Goal: Information Seeking & Learning: Check status

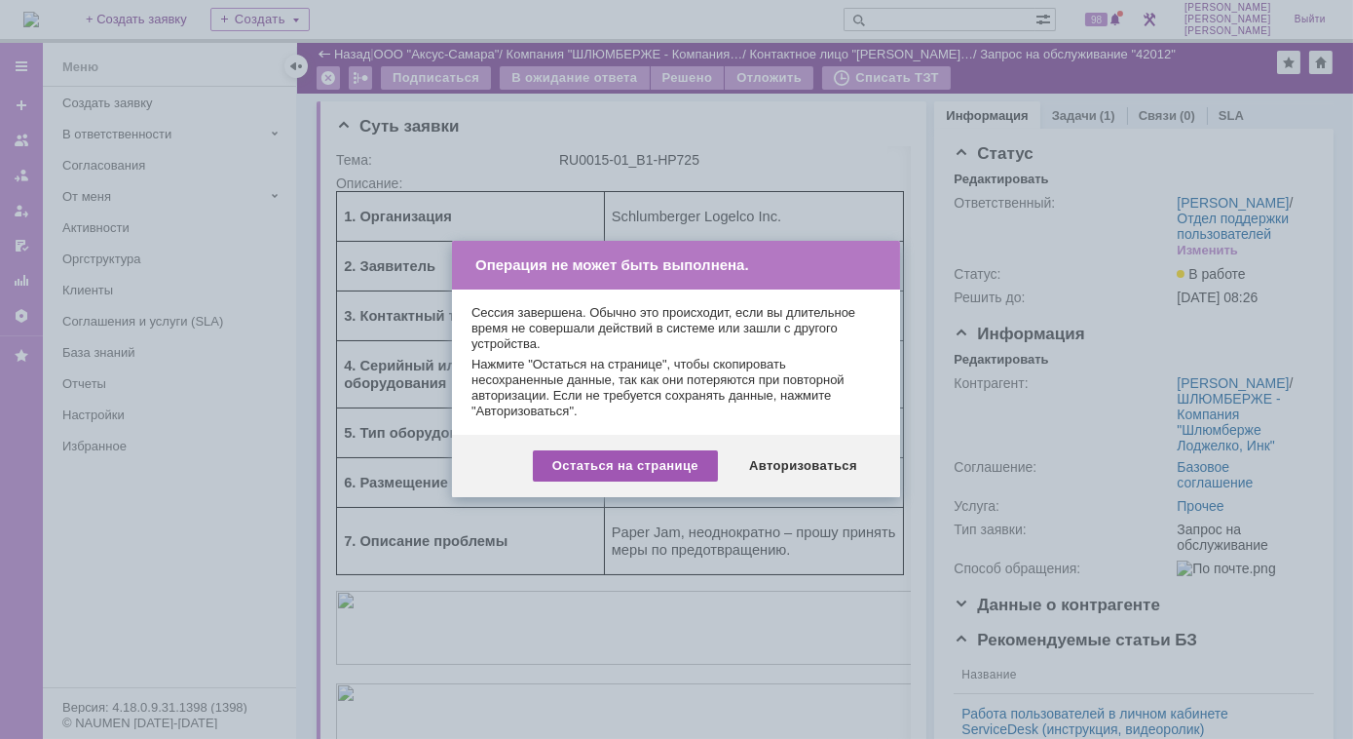
scroll to position [88, 0]
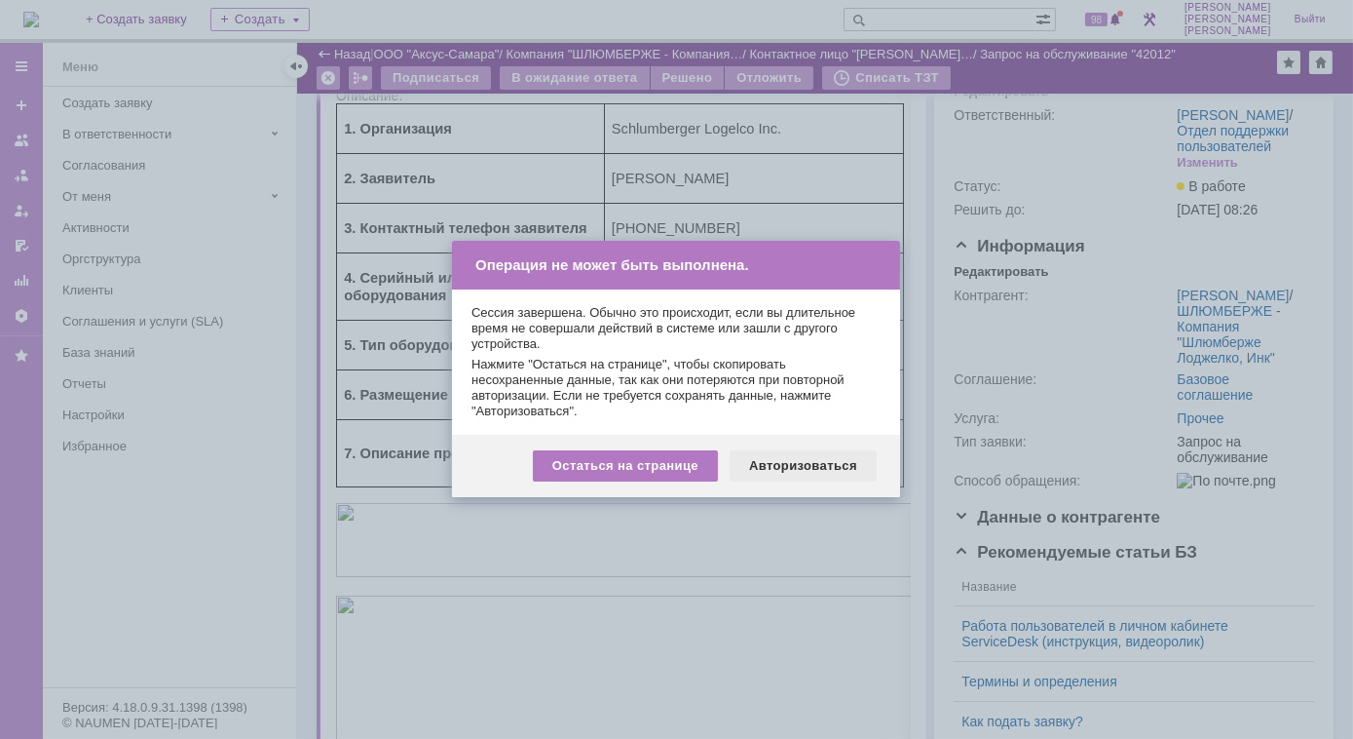
click at [786, 466] on div "Авторизоваться" at bounding box center [803, 465] width 147 height 31
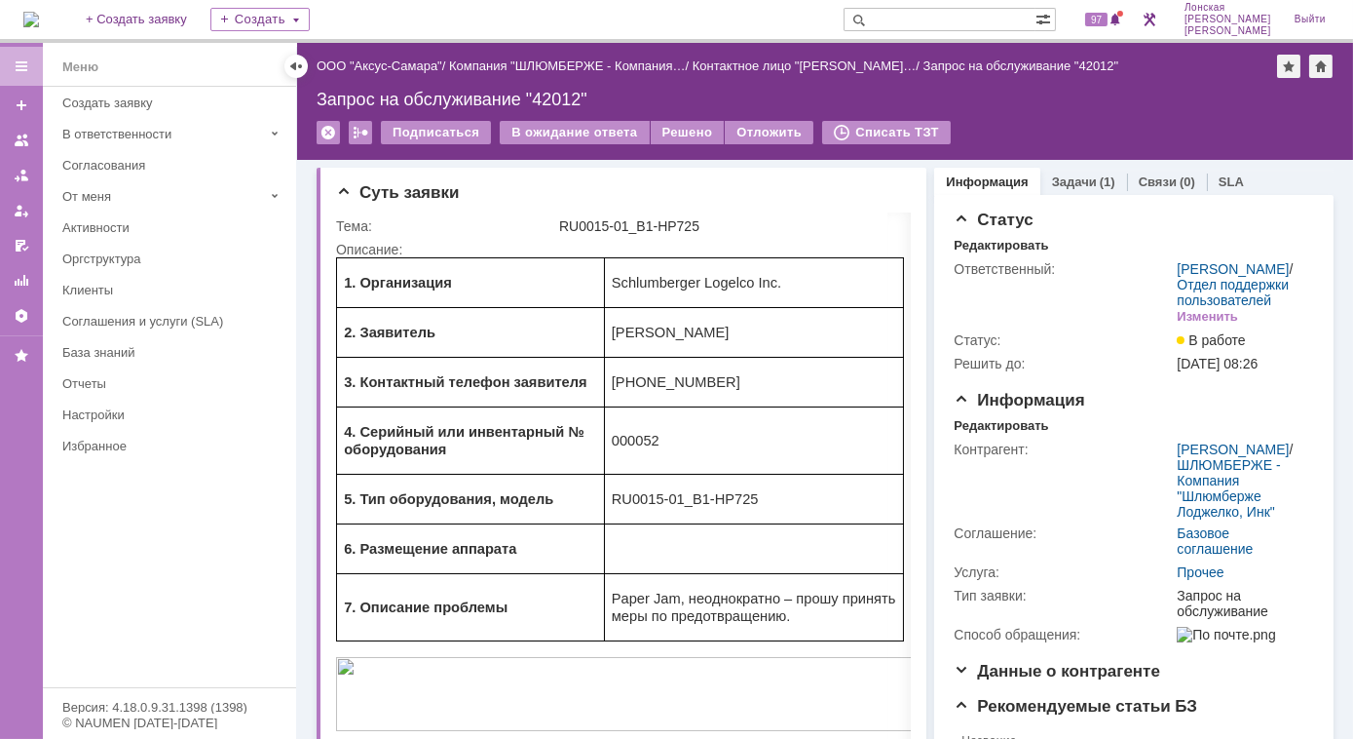
click at [933, 21] on input "text" at bounding box center [940, 19] width 192 height 23
type input "41981"
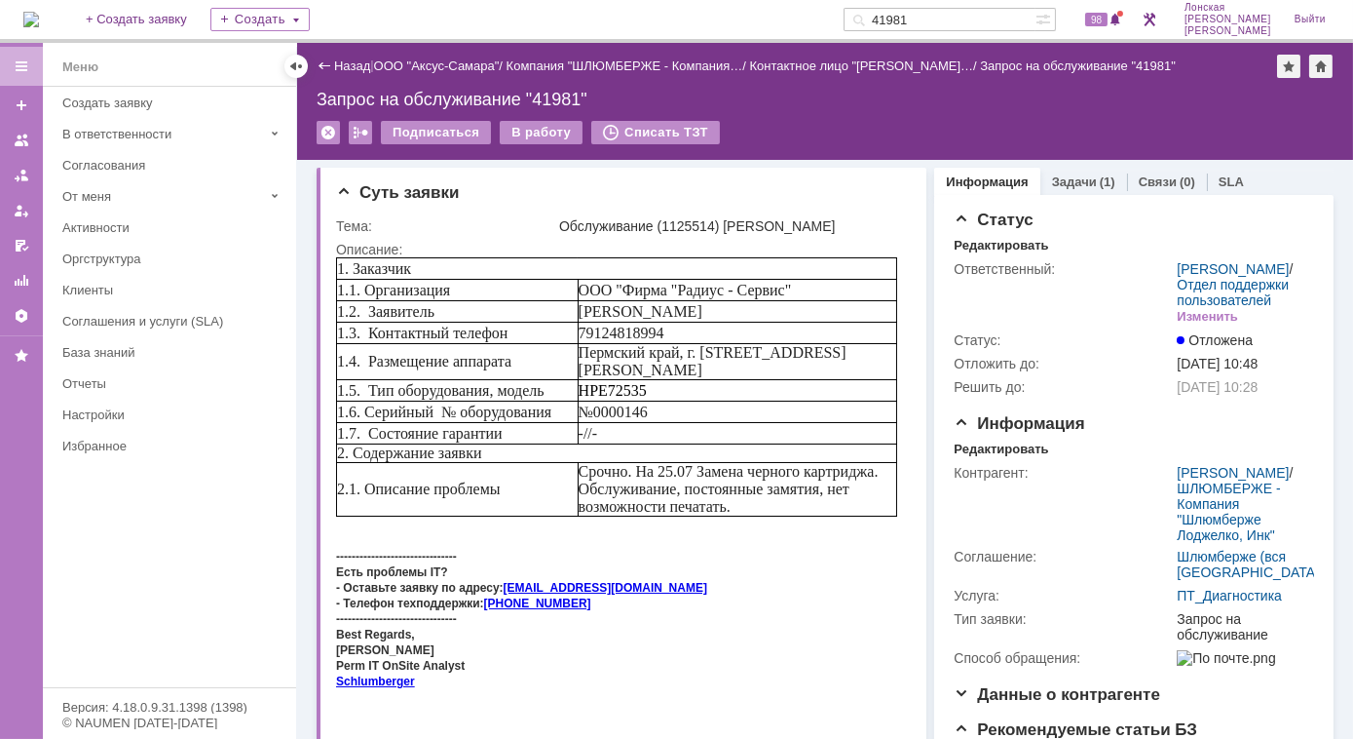
click at [39, 16] on img at bounding box center [31, 20] width 16 height 16
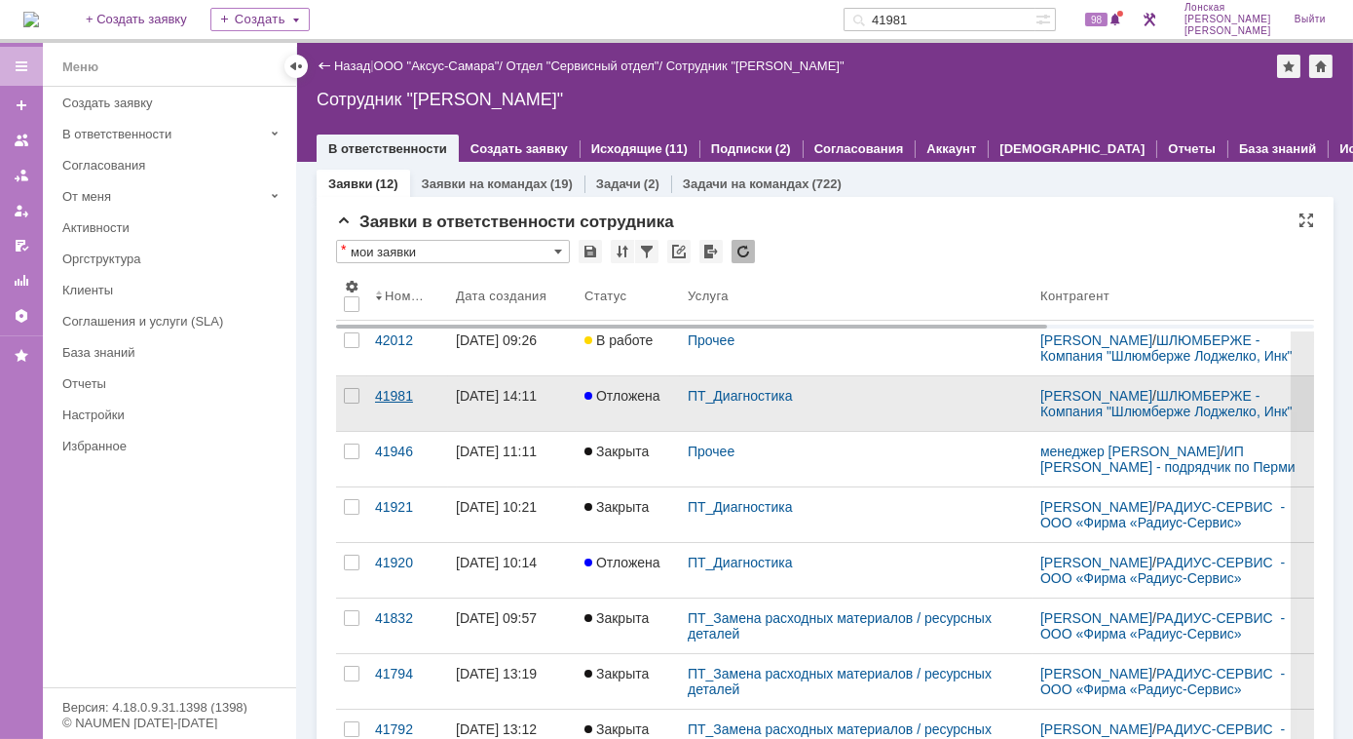
click at [400, 403] on div "41981" at bounding box center [407, 396] width 65 height 16
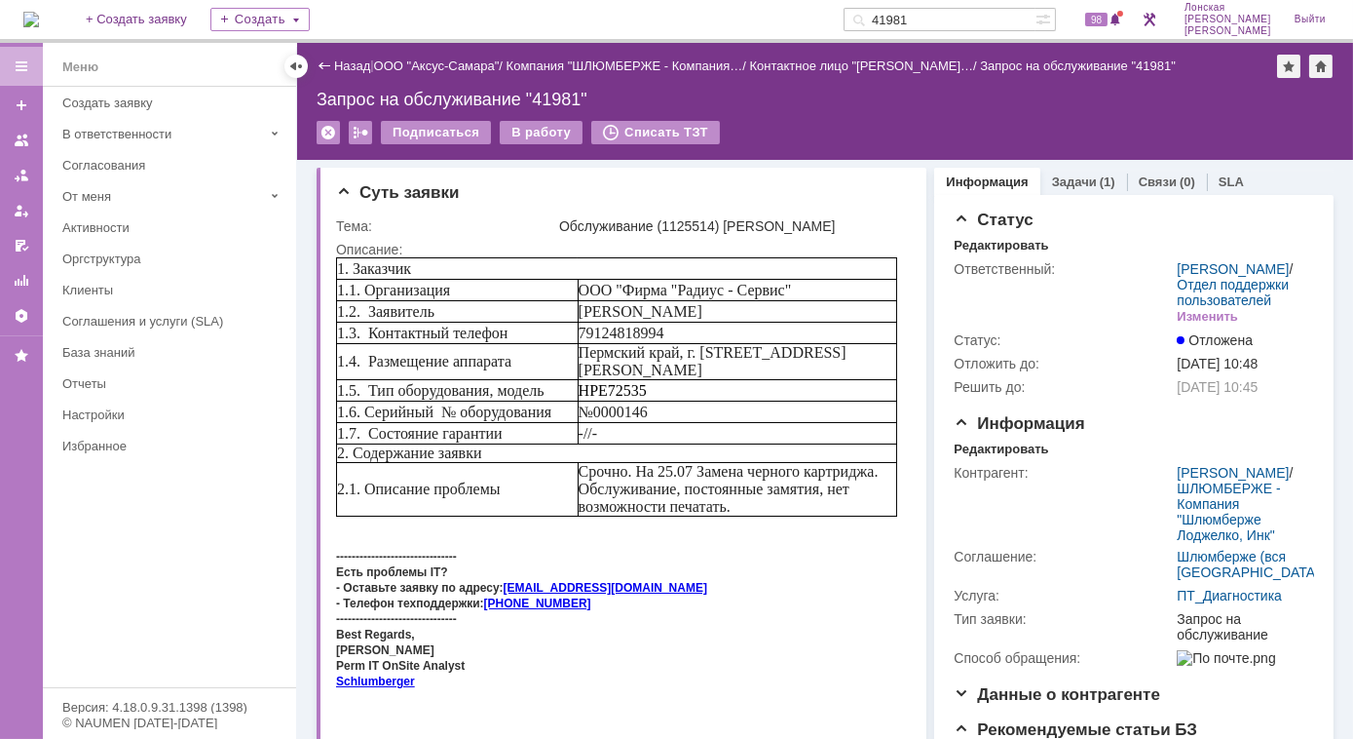
click at [39, 24] on img at bounding box center [31, 20] width 16 height 16
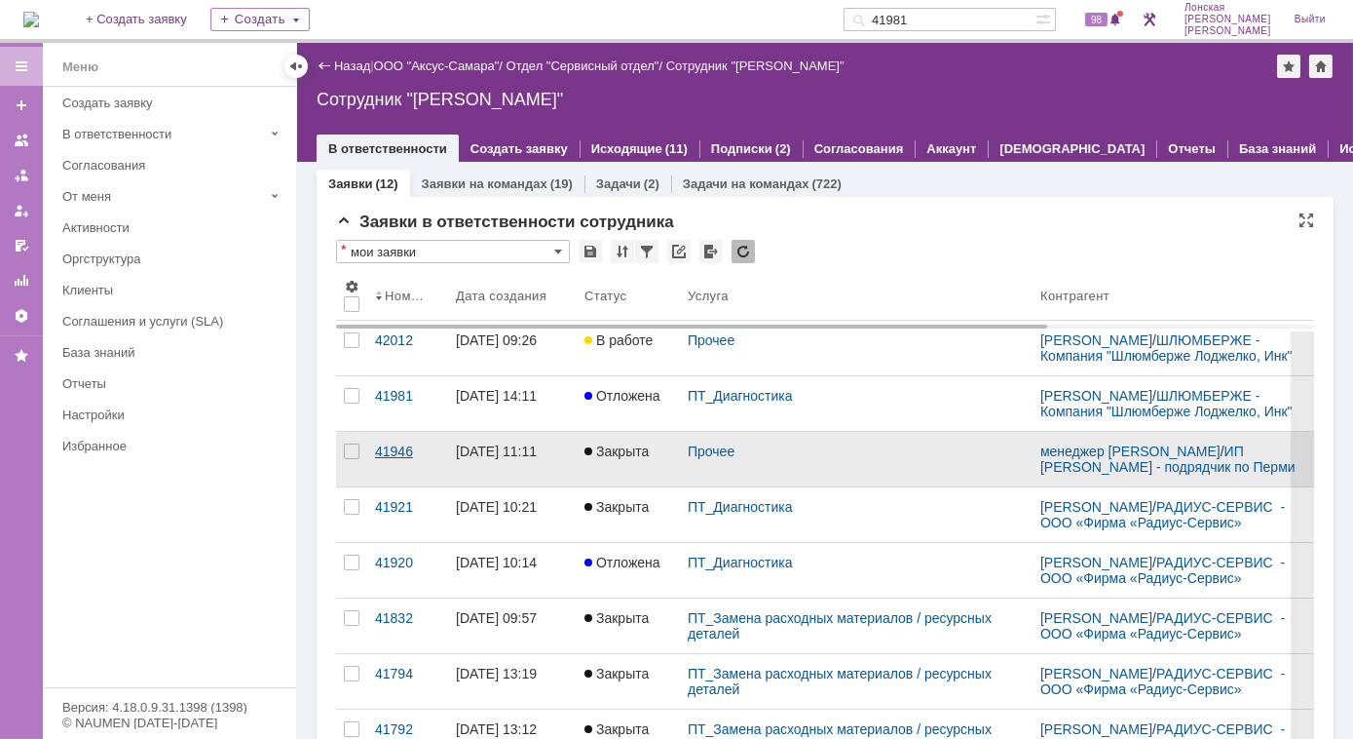
click at [397, 459] on div "41946" at bounding box center [407, 451] width 65 height 16
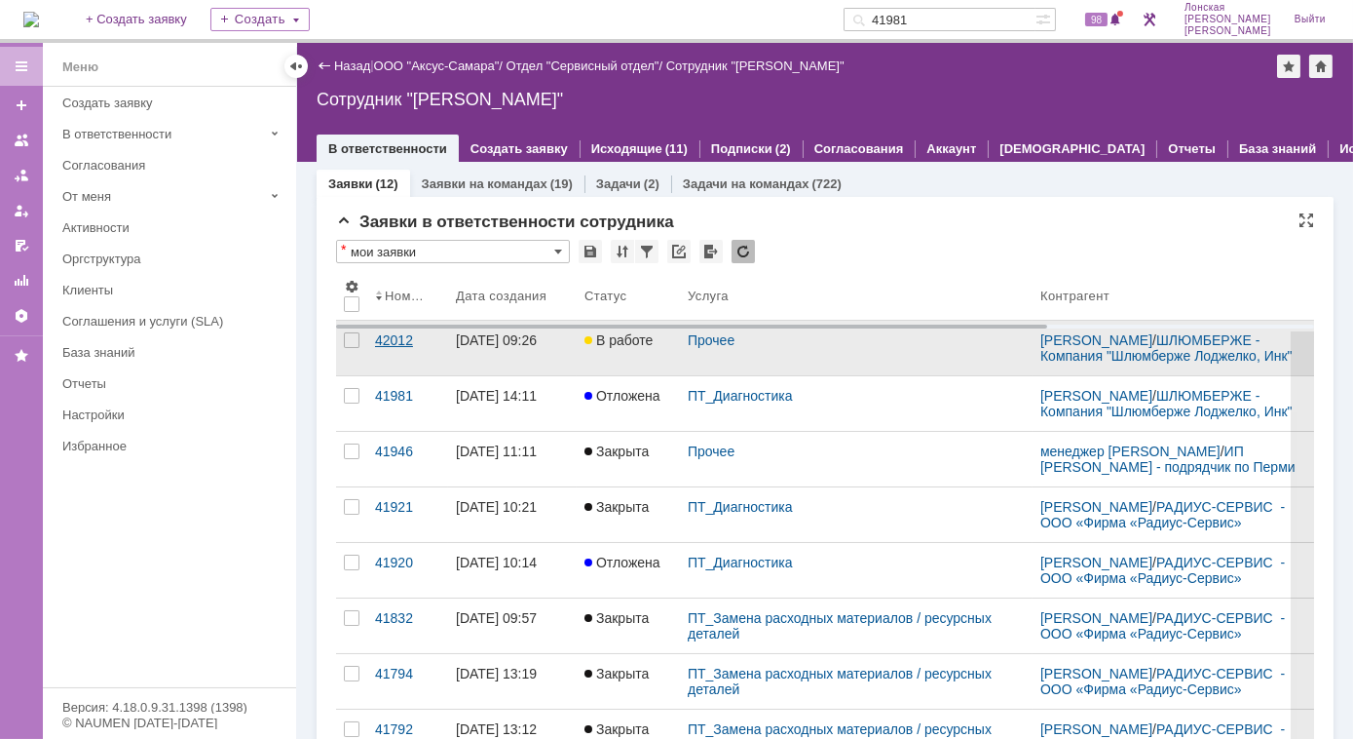
click at [396, 348] on div "42012" at bounding box center [407, 340] width 65 height 16
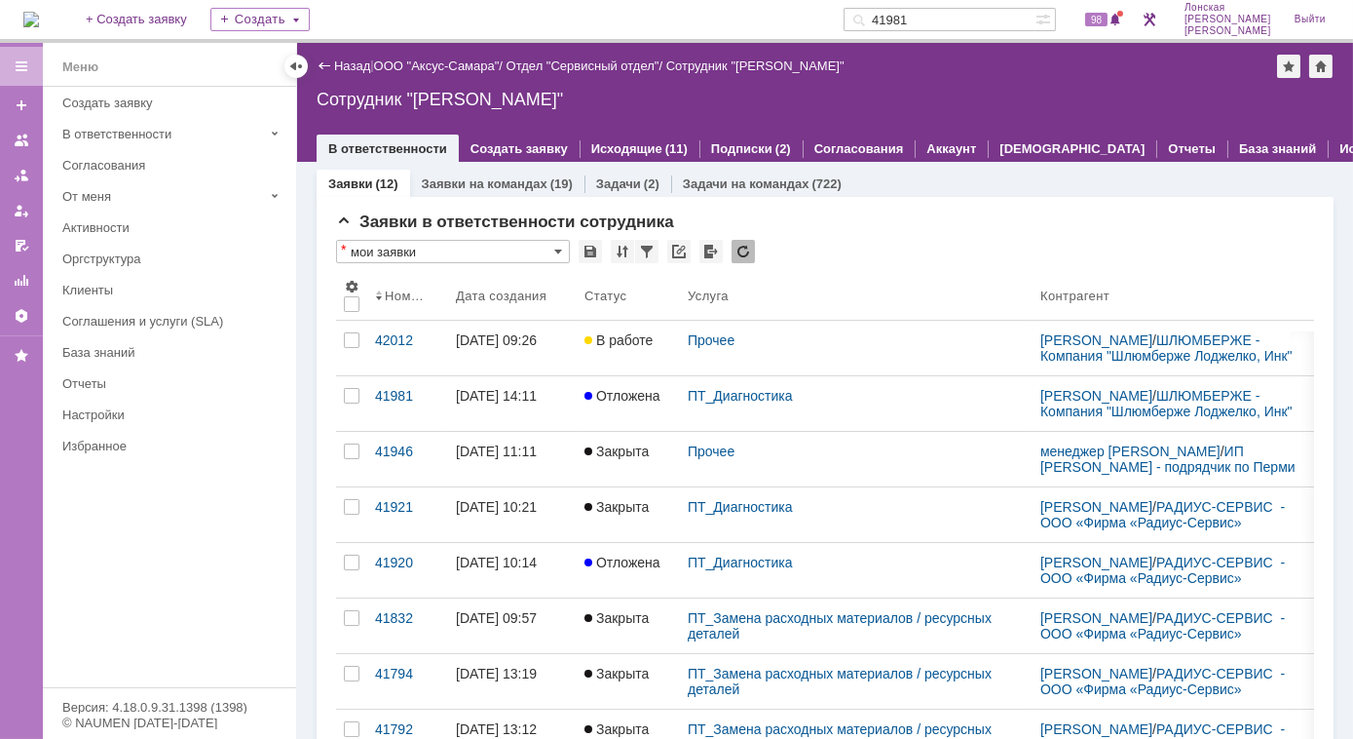
click at [397, 459] on div "41946" at bounding box center [407, 451] width 65 height 16
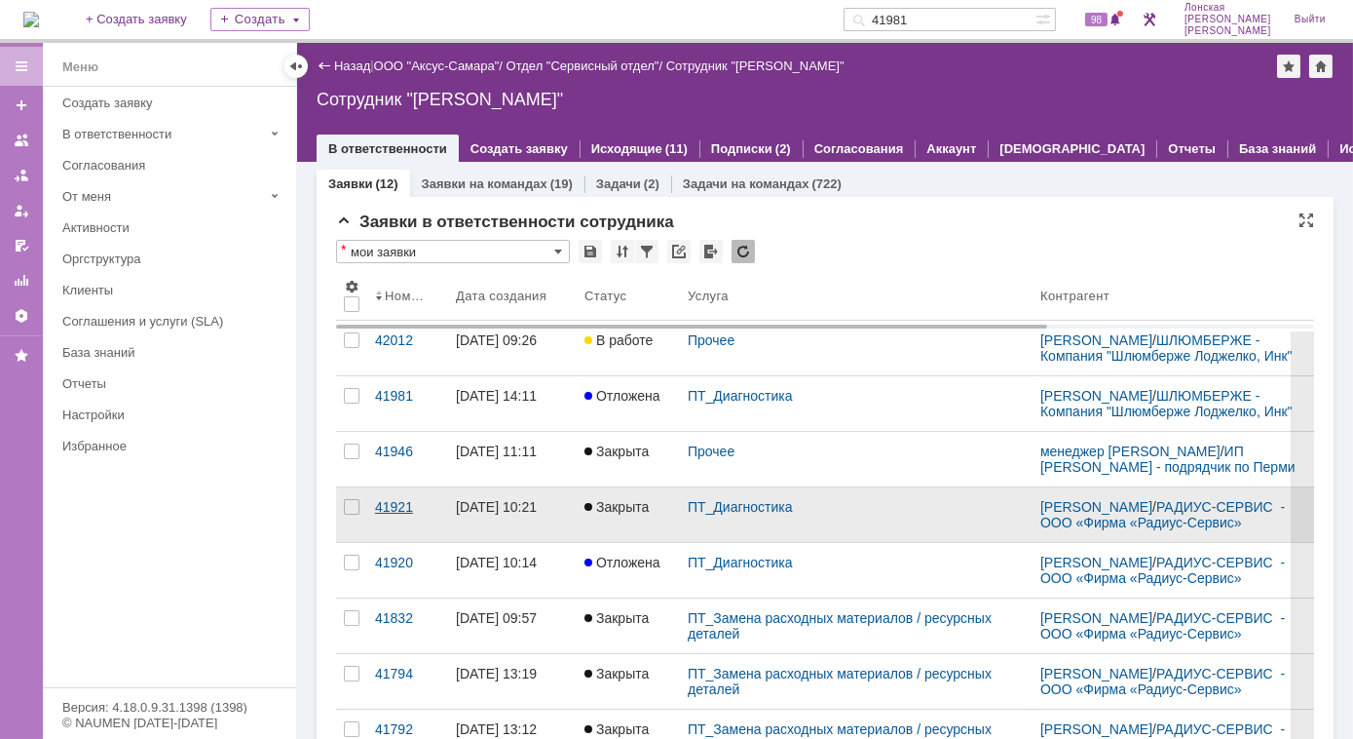
click at [397, 514] on div "41921" at bounding box center [407, 507] width 65 height 16
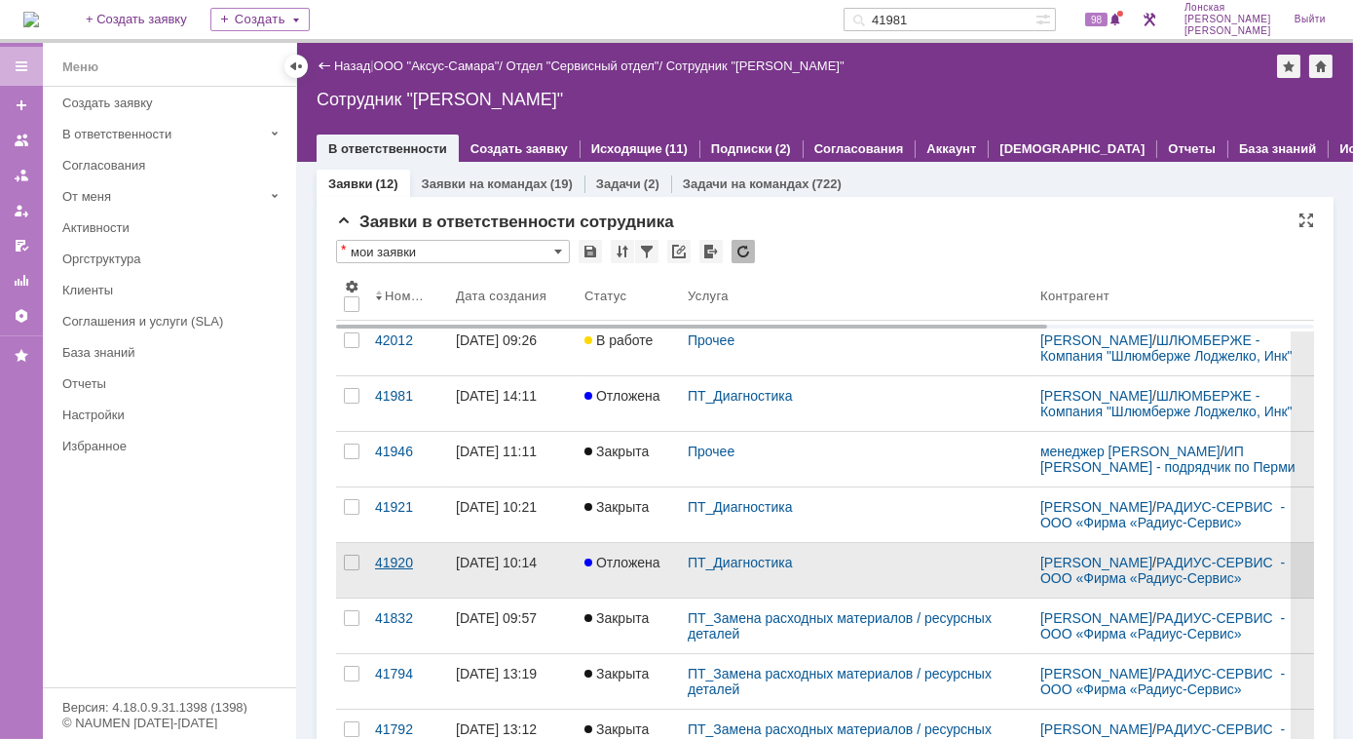
click at [387, 570] on div "41920" at bounding box center [407, 562] width 65 height 16
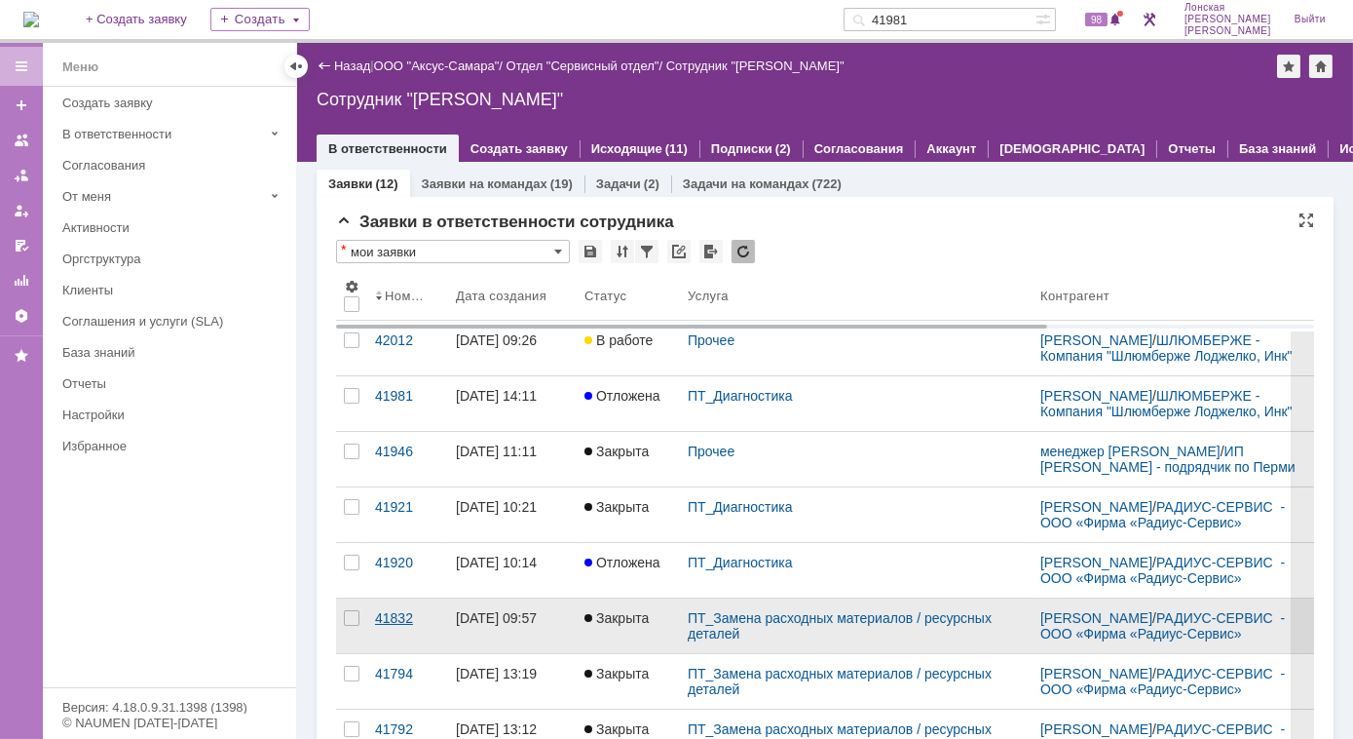
click at [408, 626] on div "41832" at bounding box center [407, 618] width 65 height 16
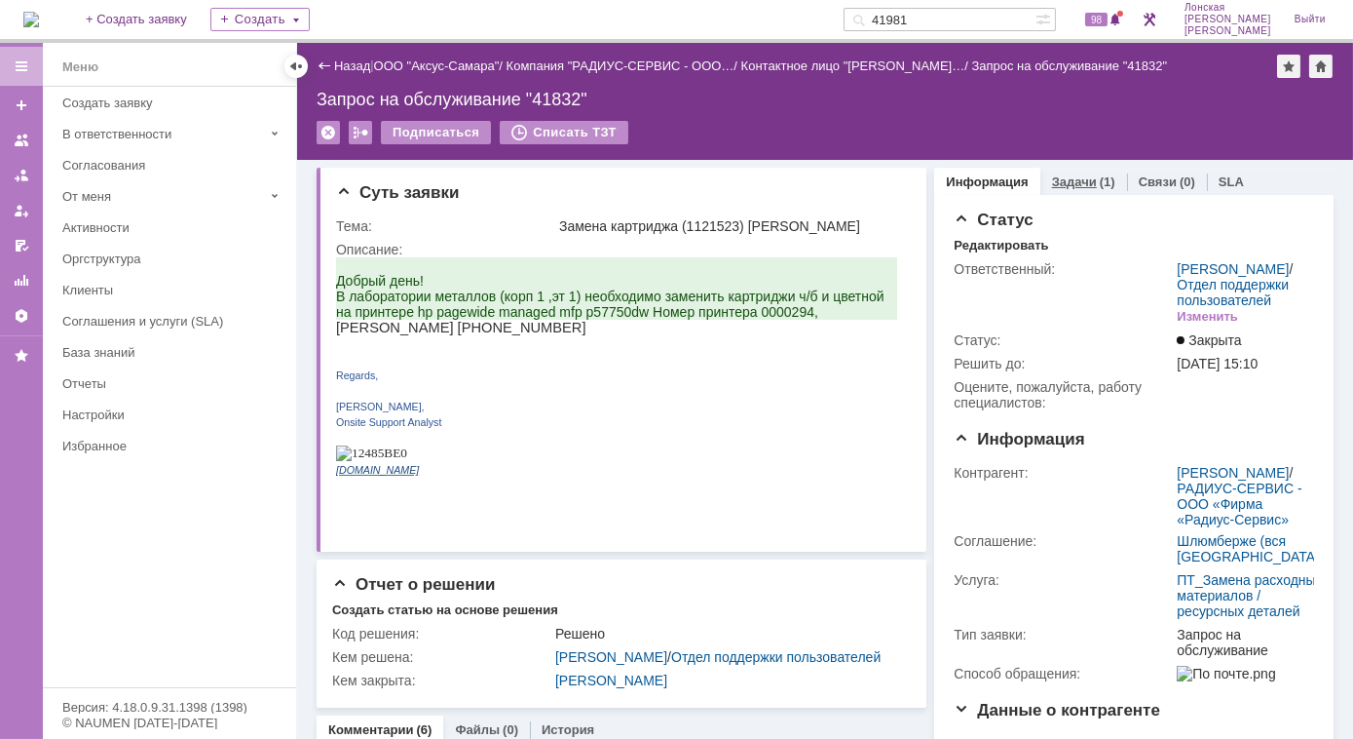
click at [1066, 182] on link "Задачи" at bounding box center [1074, 181] width 45 height 15
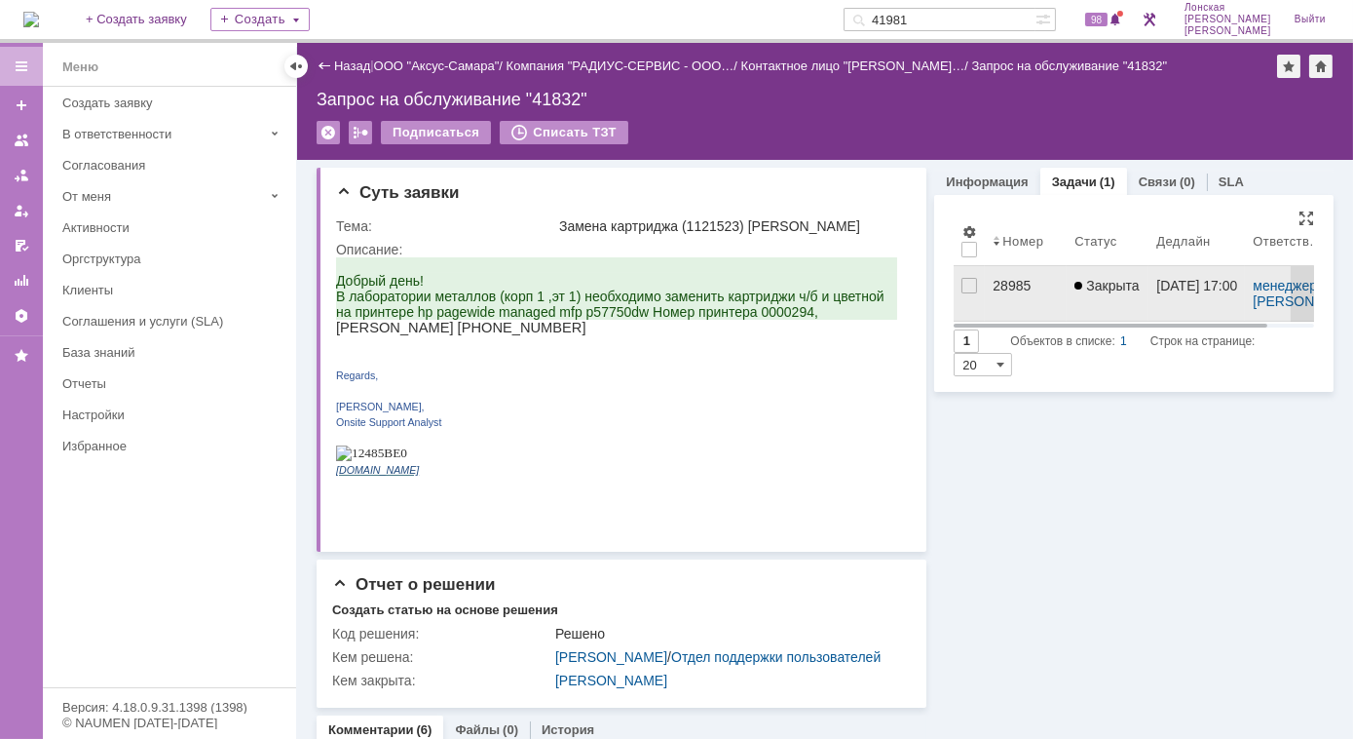
click at [1000, 287] on div "28985" at bounding box center [1026, 286] width 66 height 16
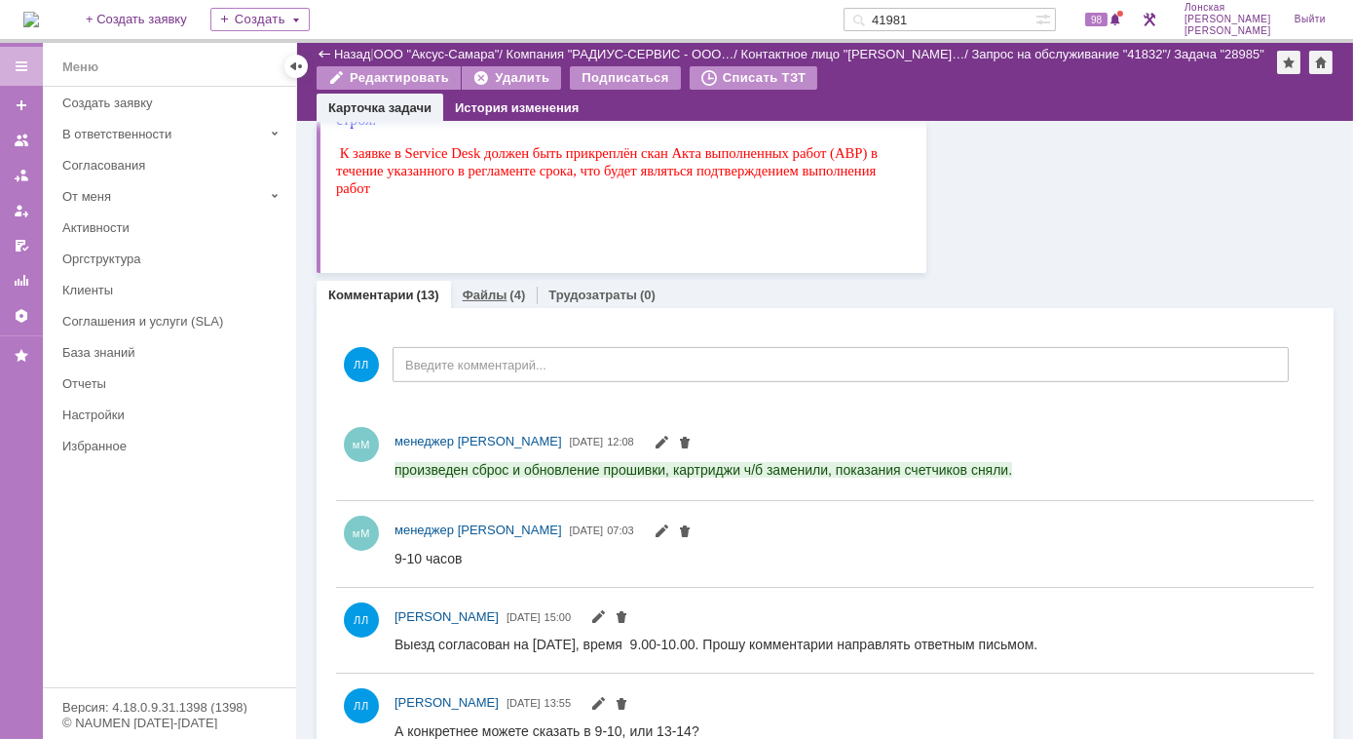
drag, startPoint x: 519, startPoint y: 300, endPoint x: 178, endPoint y: 689, distance: 517.2
click at [519, 300] on div "(4)" at bounding box center [518, 294] width 16 height 15
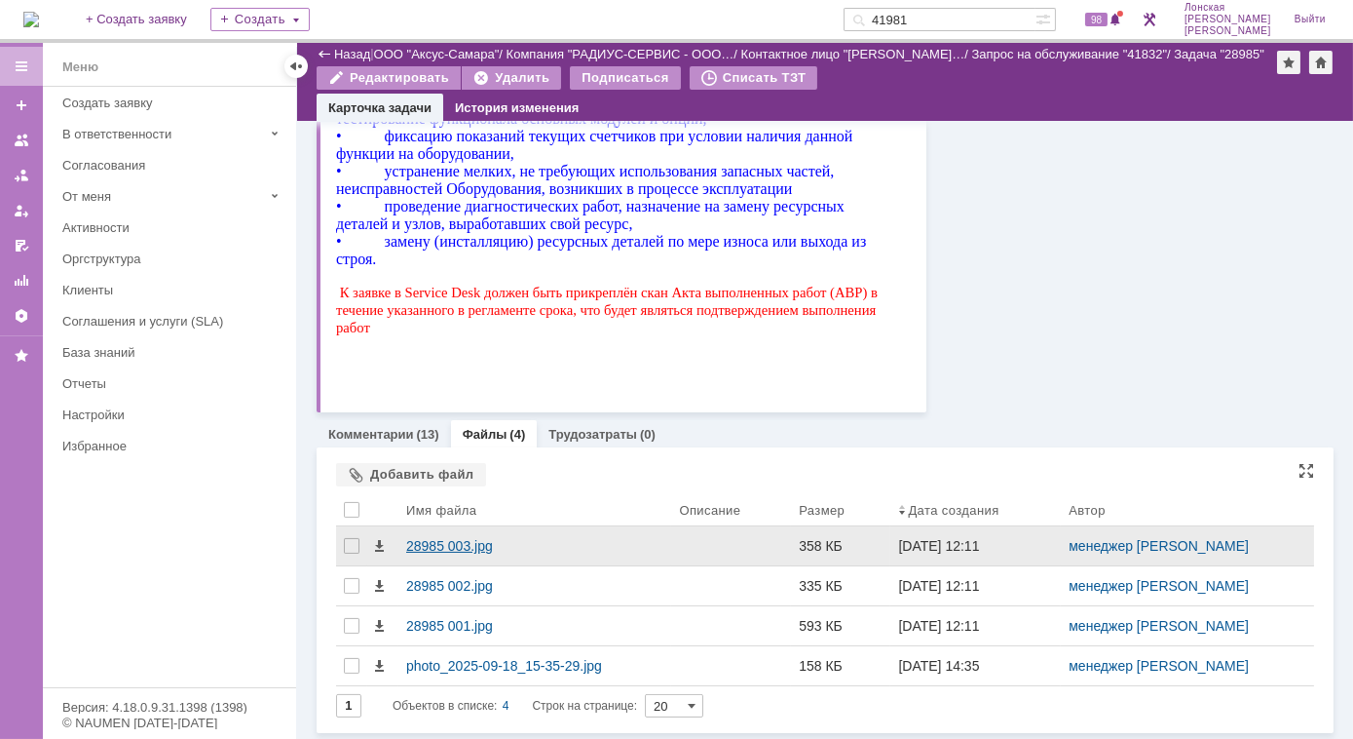
click at [422, 549] on div "28985 003.jpg" at bounding box center [534, 546] width 257 height 16
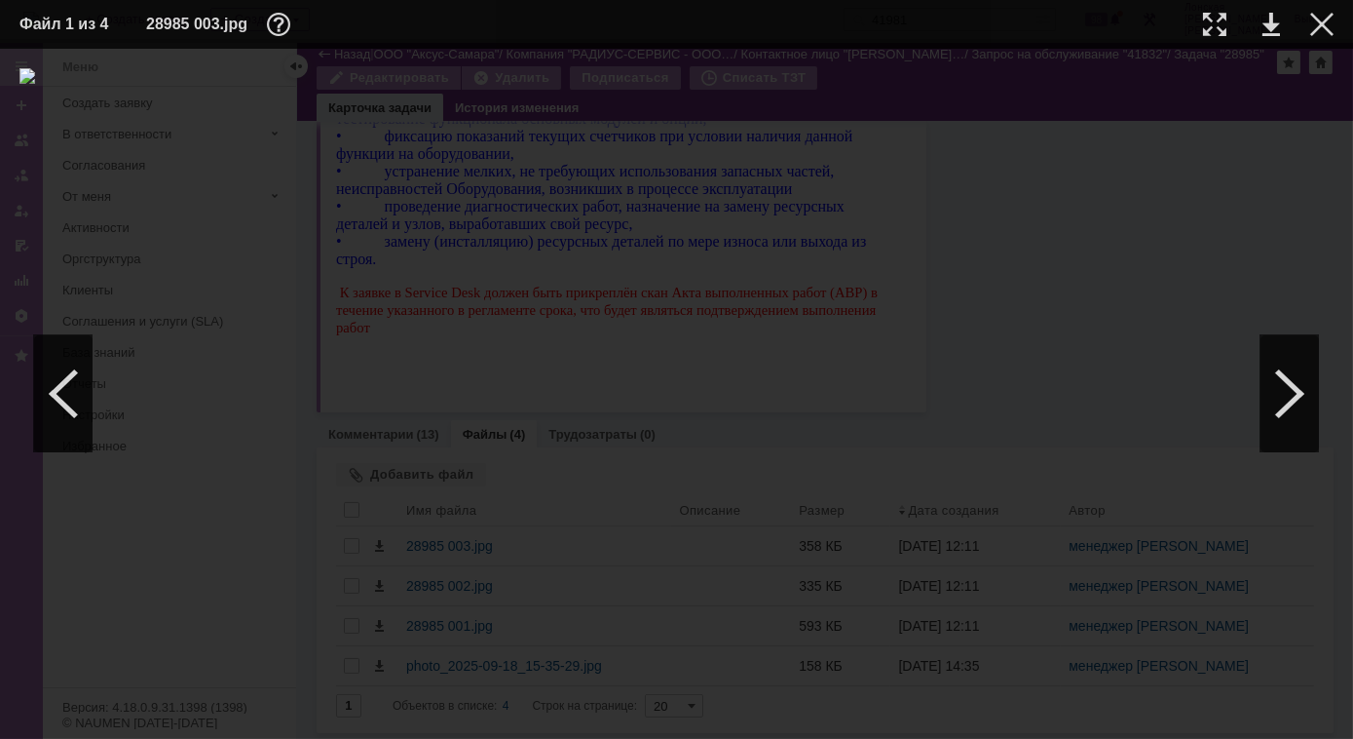
click at [1227, 399] on div at bounding box center [676, 393] width 1314 height 651
click at [1260, 397] on div at bounding box center [676, 393] width 1314 height 651
click at [1286, 394] on div at bounding box center [1290, 393] width 58 height 117
drag, startPoint x: 1286, startPoint y: 394, endPoint x: 1073, endPoint y: 560, distance: 270.7
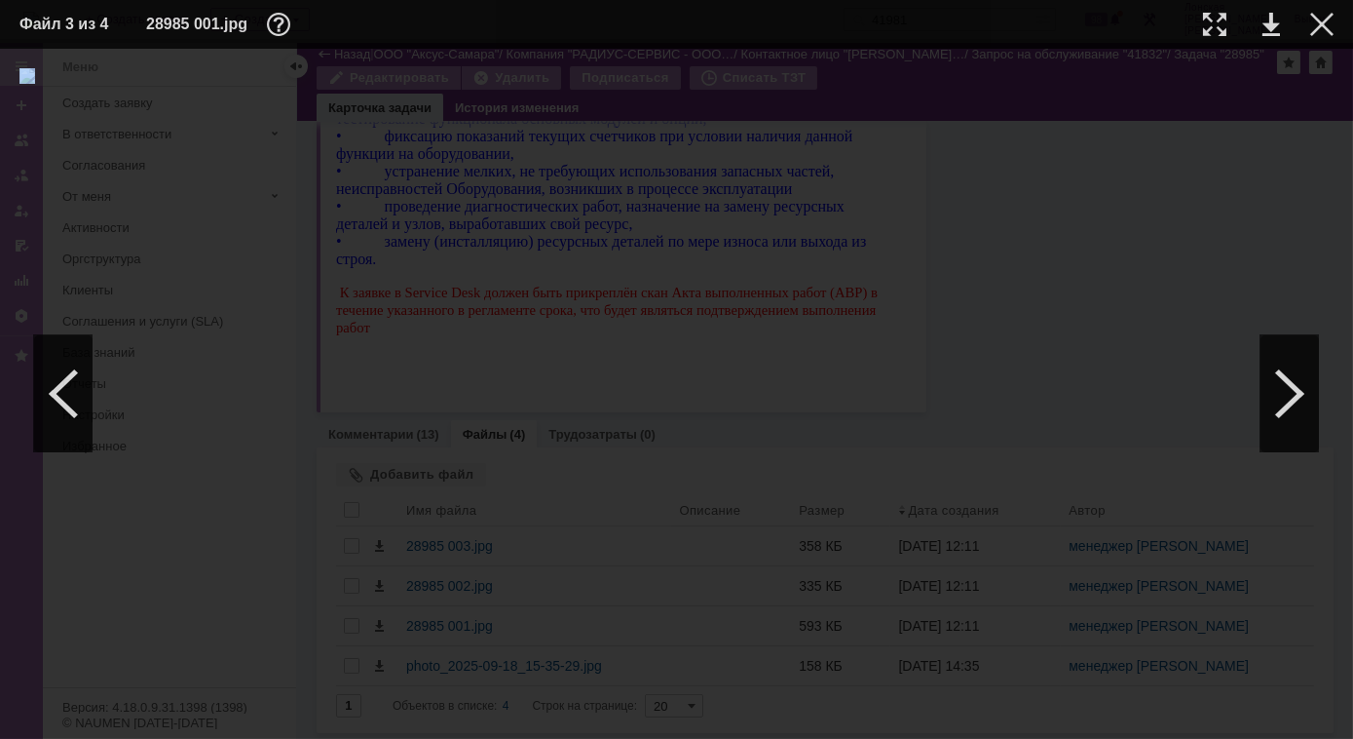
click at [1073, 560] on div "ИНФОРМАЦИЯ О ФАЙЛЕ Имя файла: 28985 001.jpg Размер: 593.79КБ Дата создания: [DA…" at bounding box center [676, 394] width 1353 height 690
drag, startPoint x: 1073, startPoint y: 560, endPoint x: 1056, endPoint y: 526, distance: 37.9
click at [1056, 526] on div at bounding box center [676, 393] width 1314 height 651
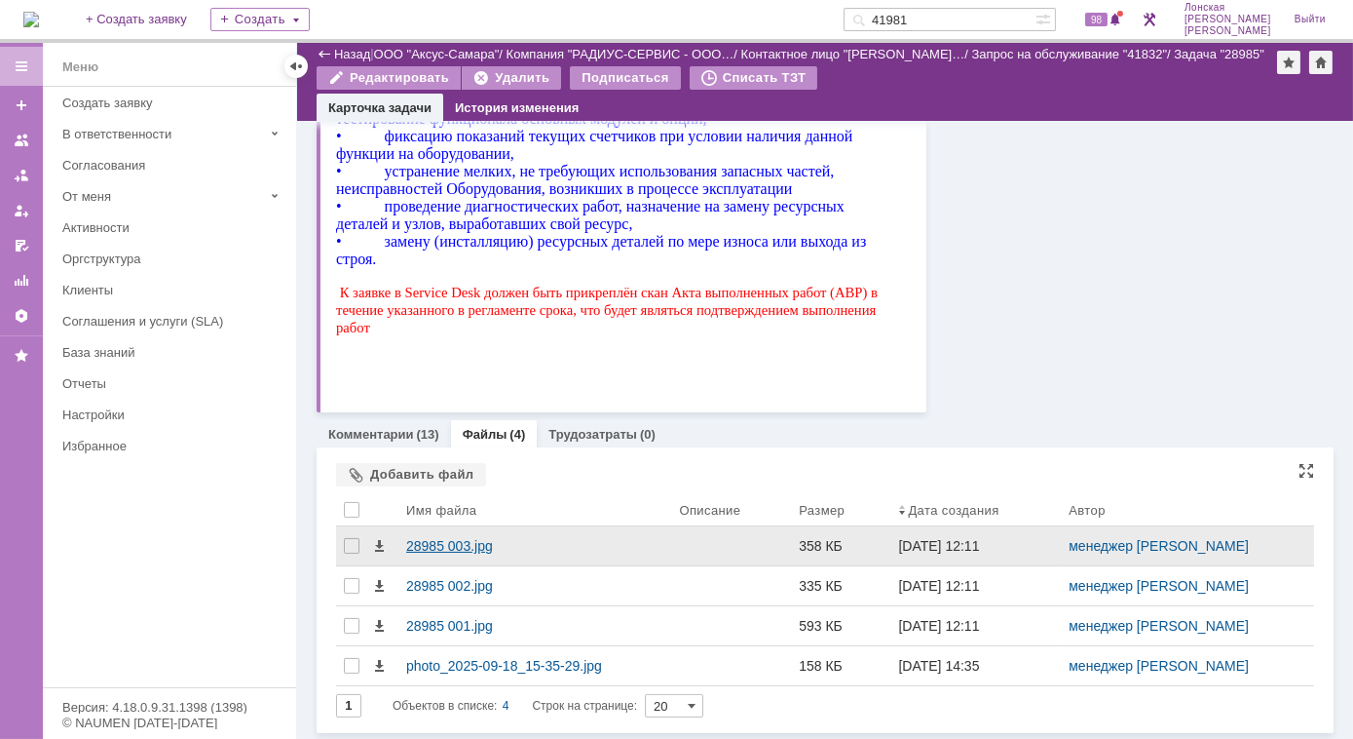
click at [470, 544] on div "28985 003.jpg" at bounding box center [534, 546] width 257 height 16
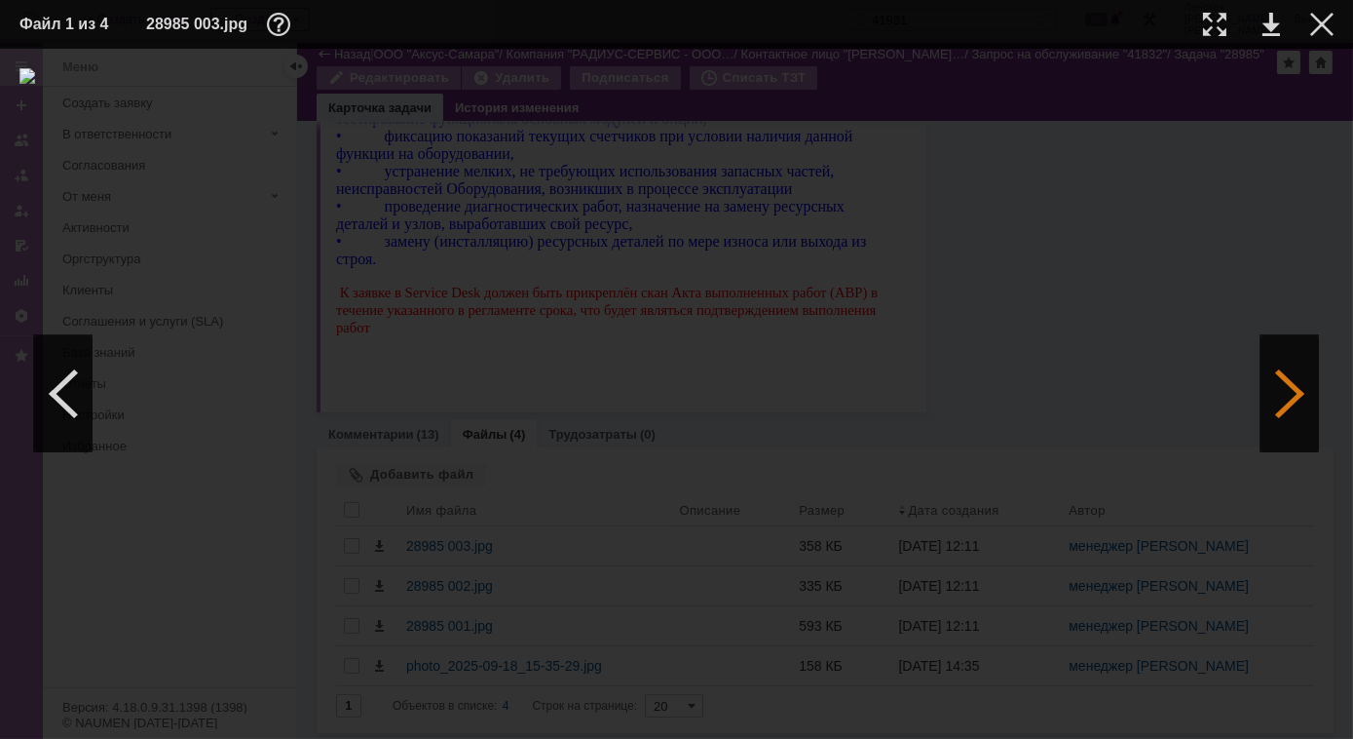
click at [1280, 397] on div at bounding box center [1290, 393] width 58 height 117
click at [1221, 27] on div at bounding box center [1214, 24] width 23 height 23
click at [55, 408] on div at bounding box center [63, 393] width 58 height 117
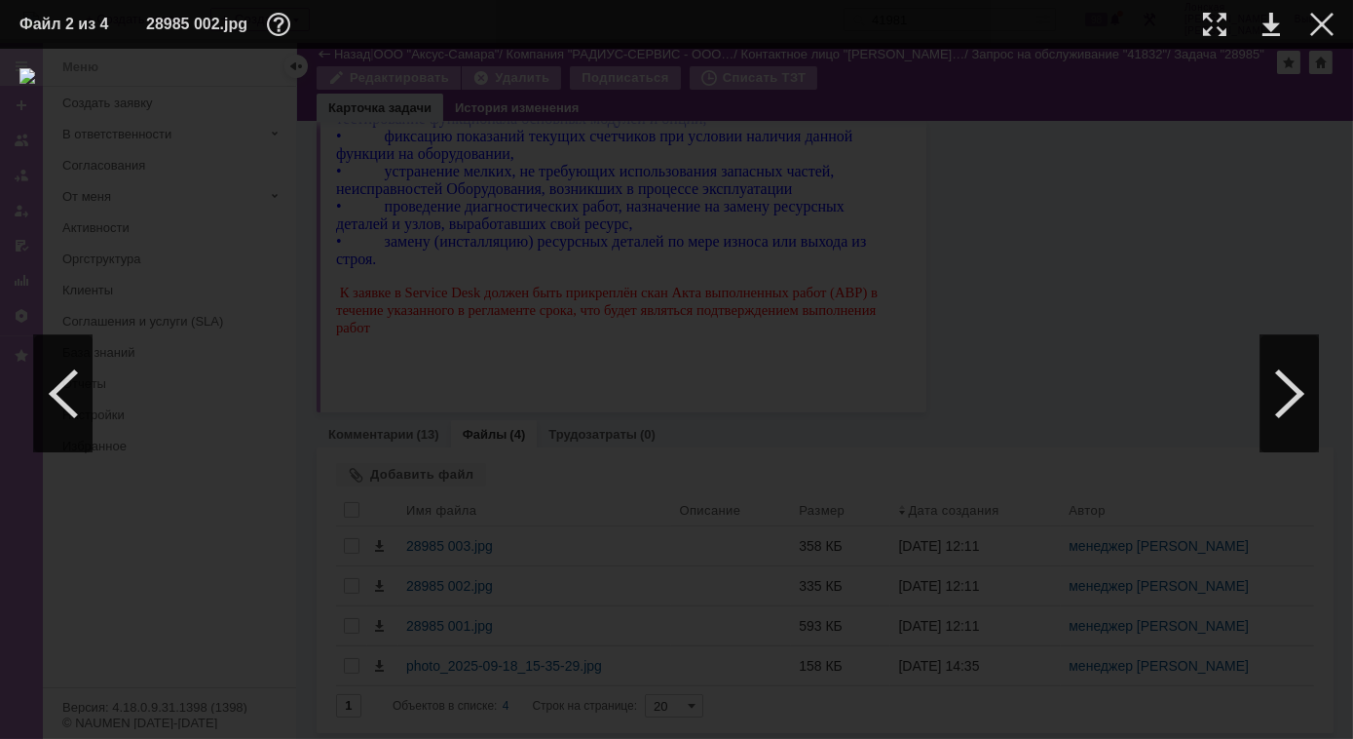
click at [94, 395] on div at bounding box center [676, 393] width 1314 height 651
click at [79, 399] on div at bounding box center [63, 393] width 58 height 117
click at [80, 399] on div at bounding box center [63, 393] width 58 height 117
click at [1289, 394] on div at bounding box center [1290, 393] width 58 height 117
click at [1213, 29] on div at bounding box center [1214, 24] width 23 height 23
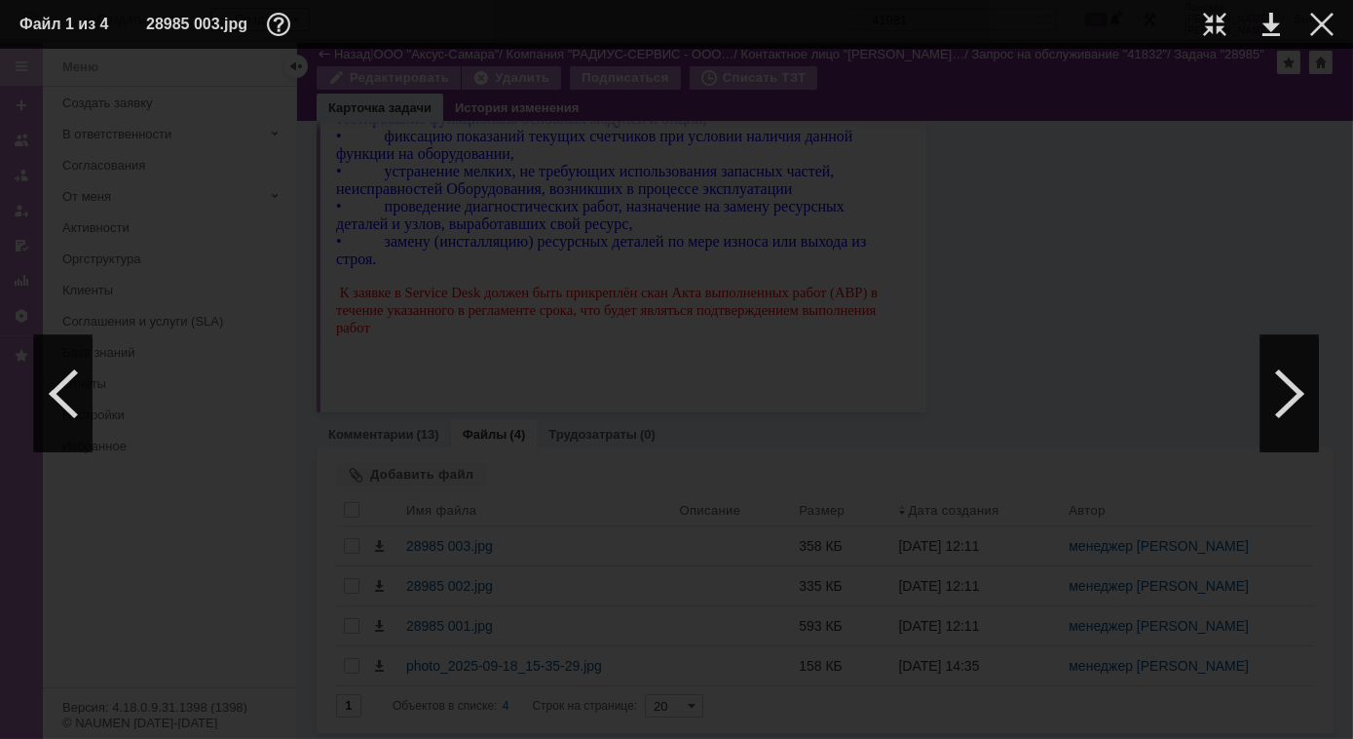
scroll to position [172, 137]
click at [1329, 35] on div at bounding box center [1322, 24] width 23 height 23
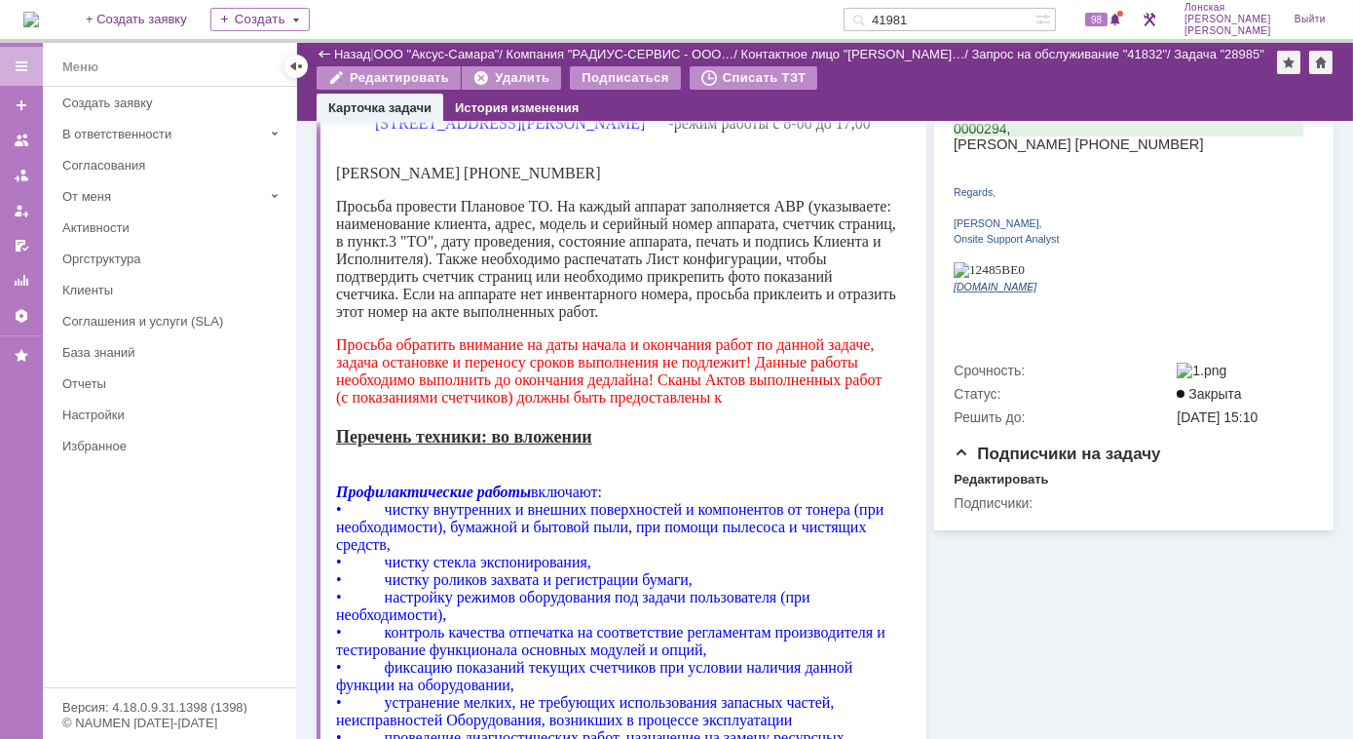
scroll to position [0, 0]
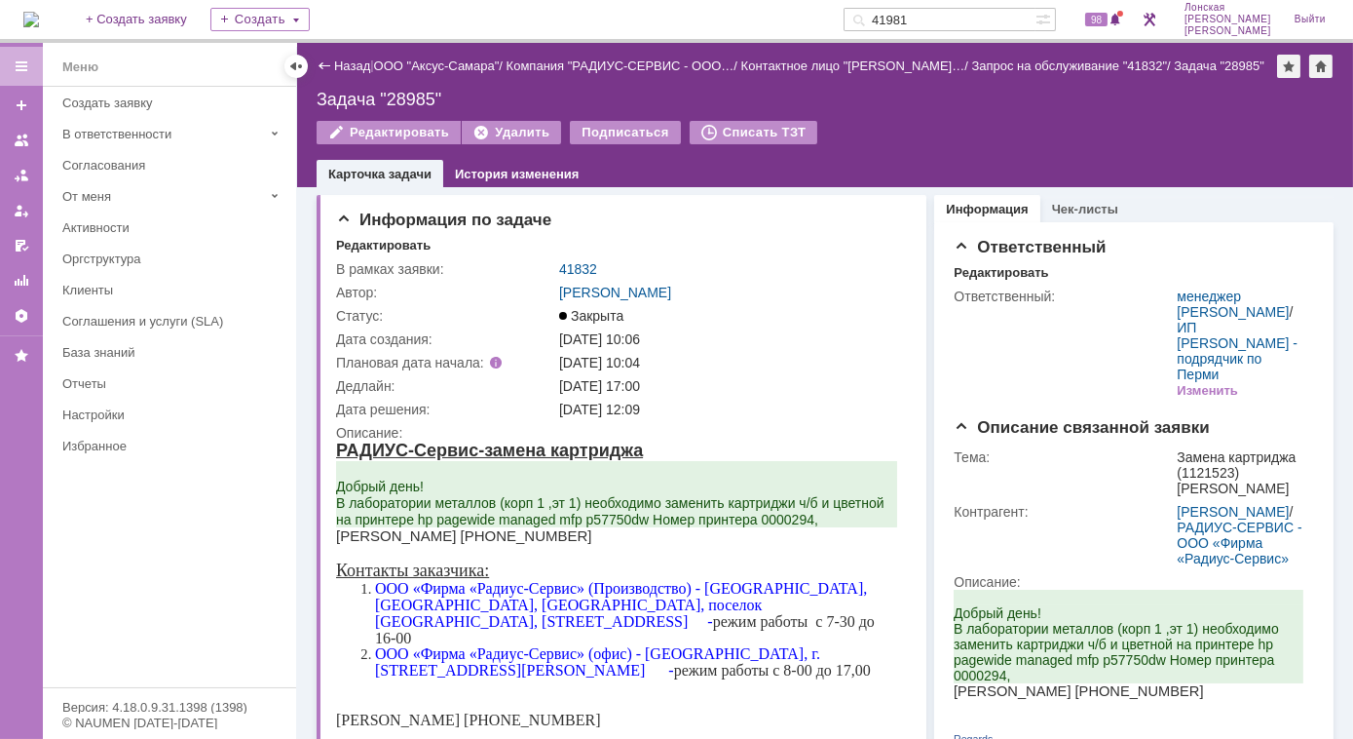
click at [583, 269] on link "41832" at bounding box center [578, 269] width 38 height 16
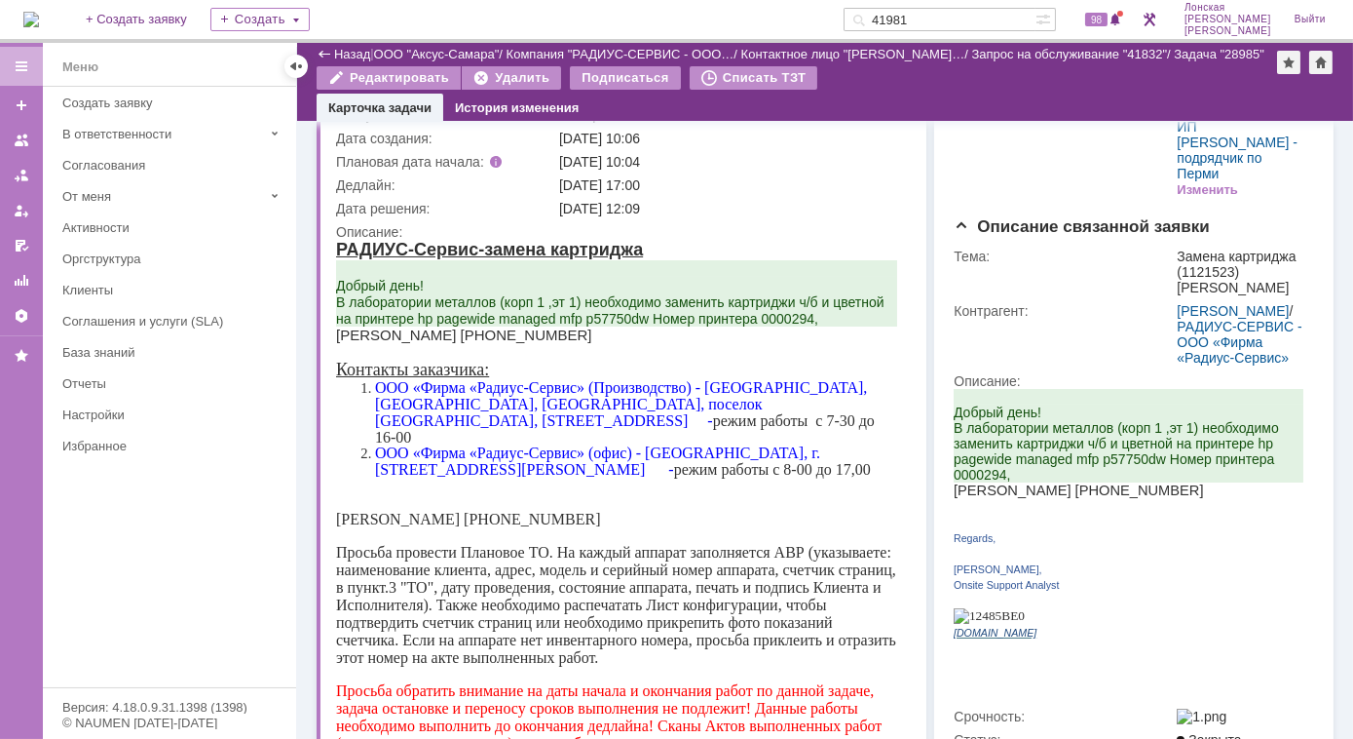
scroll to position [176, 0]
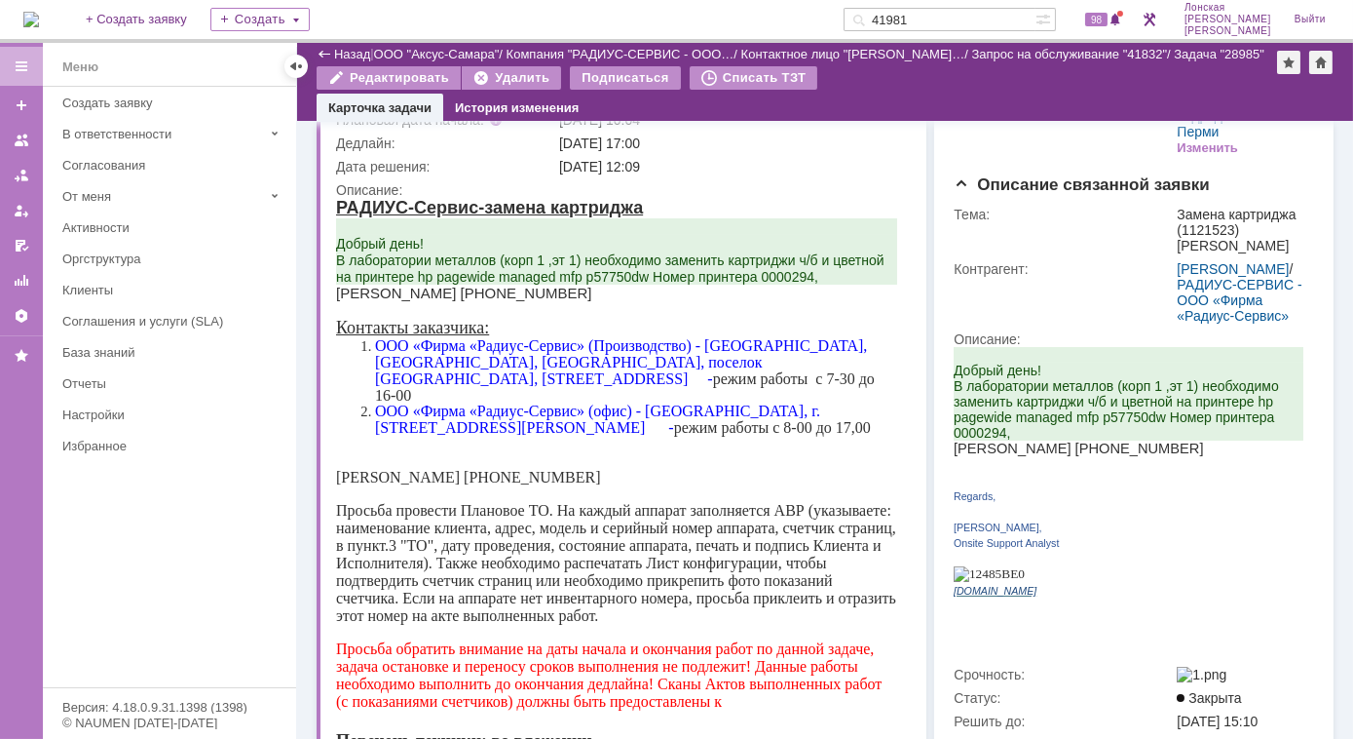
click at [39, 19] on img at bounding box center [31, 20] width 16 height 16
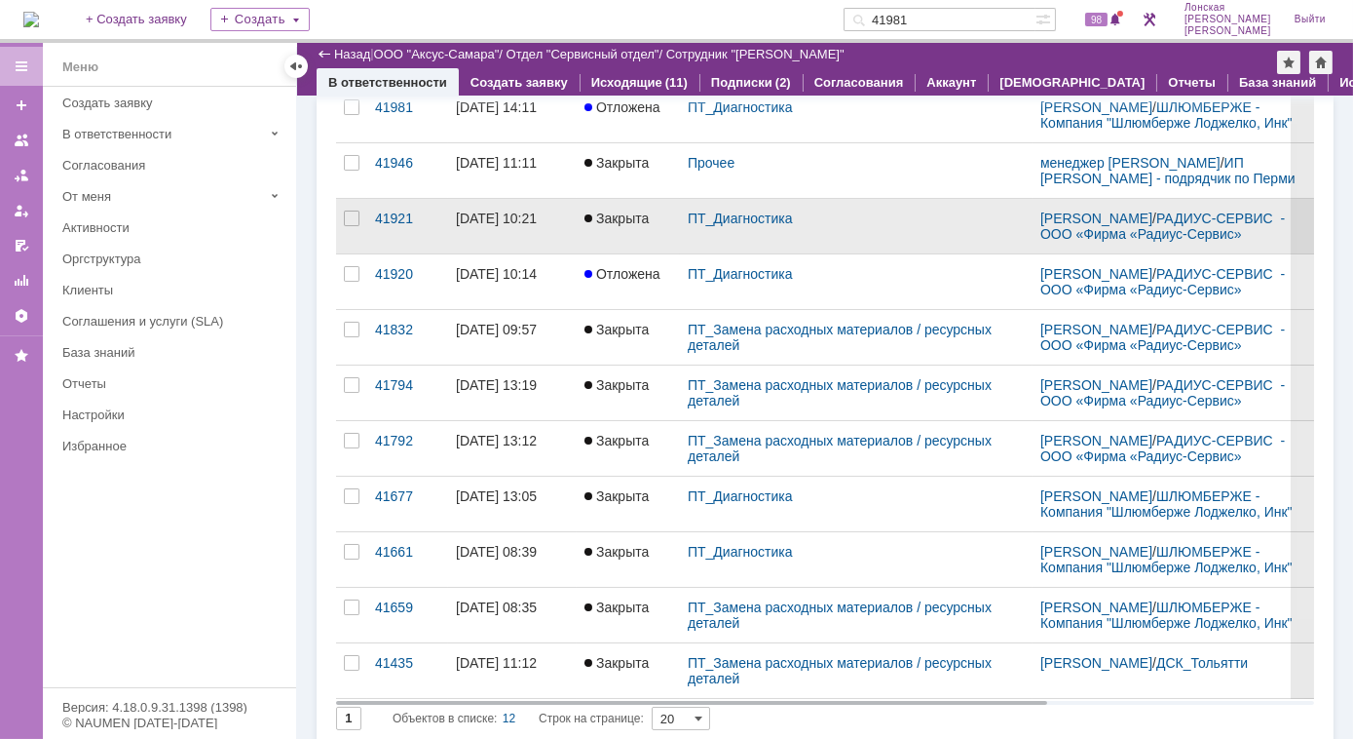
scroll to position [265, 0]
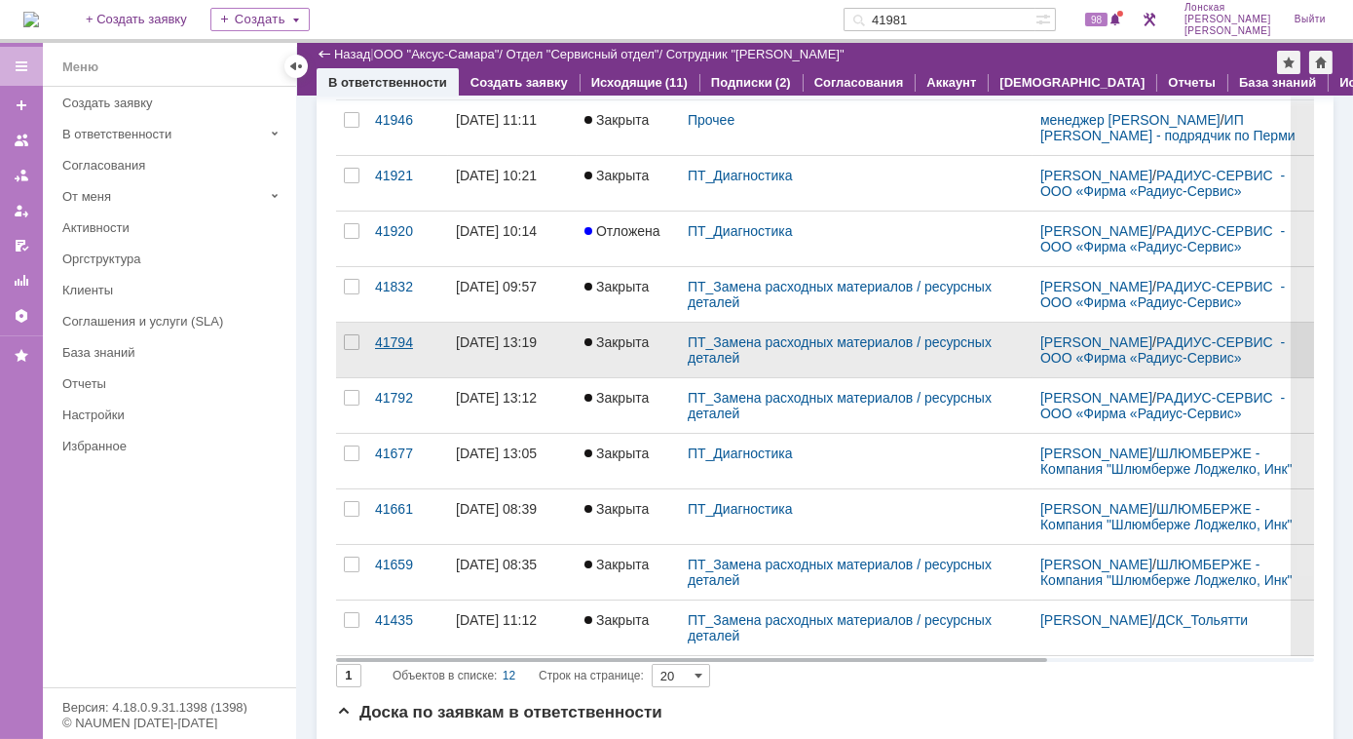
click at [398, 350] on div "41794" at bounding box center [407, 342] width 65 height 16
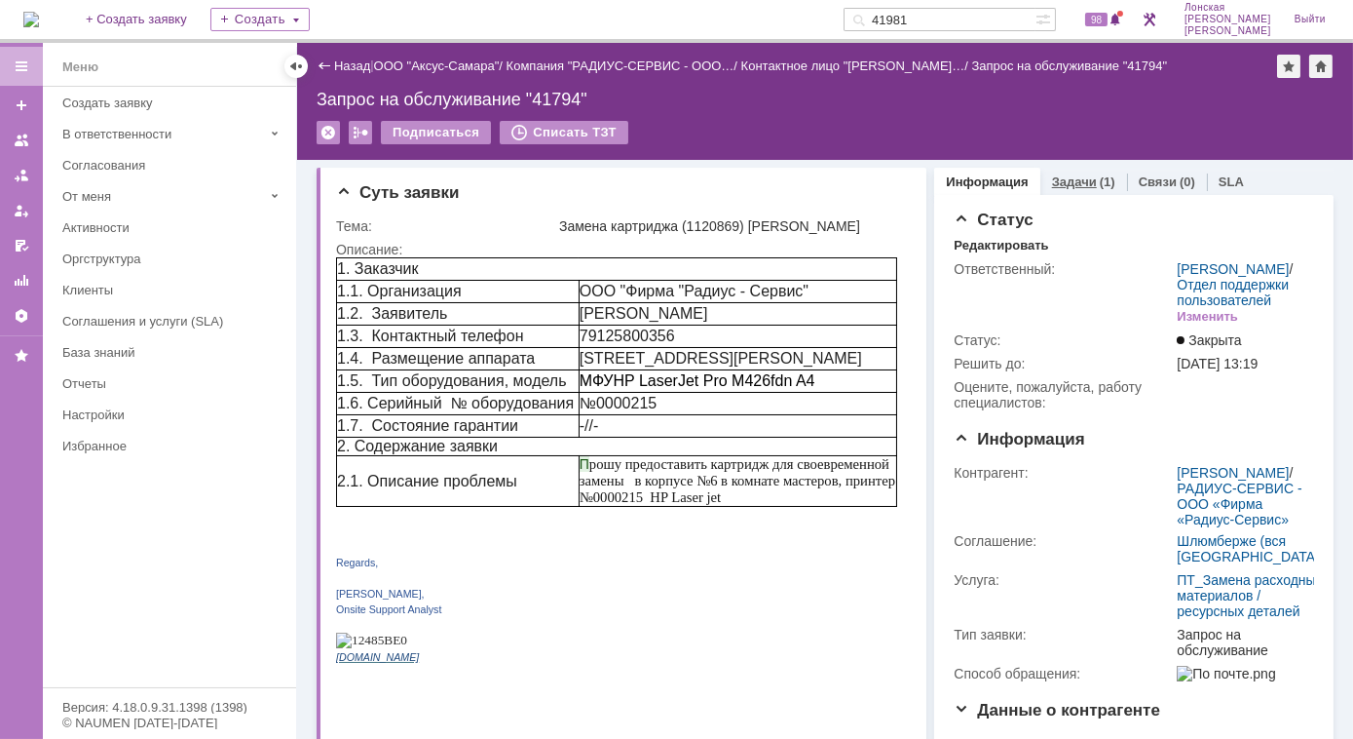
click at [1052, 175] on link "Задачи" at bounding box center [1074, 181] width 45 height 15
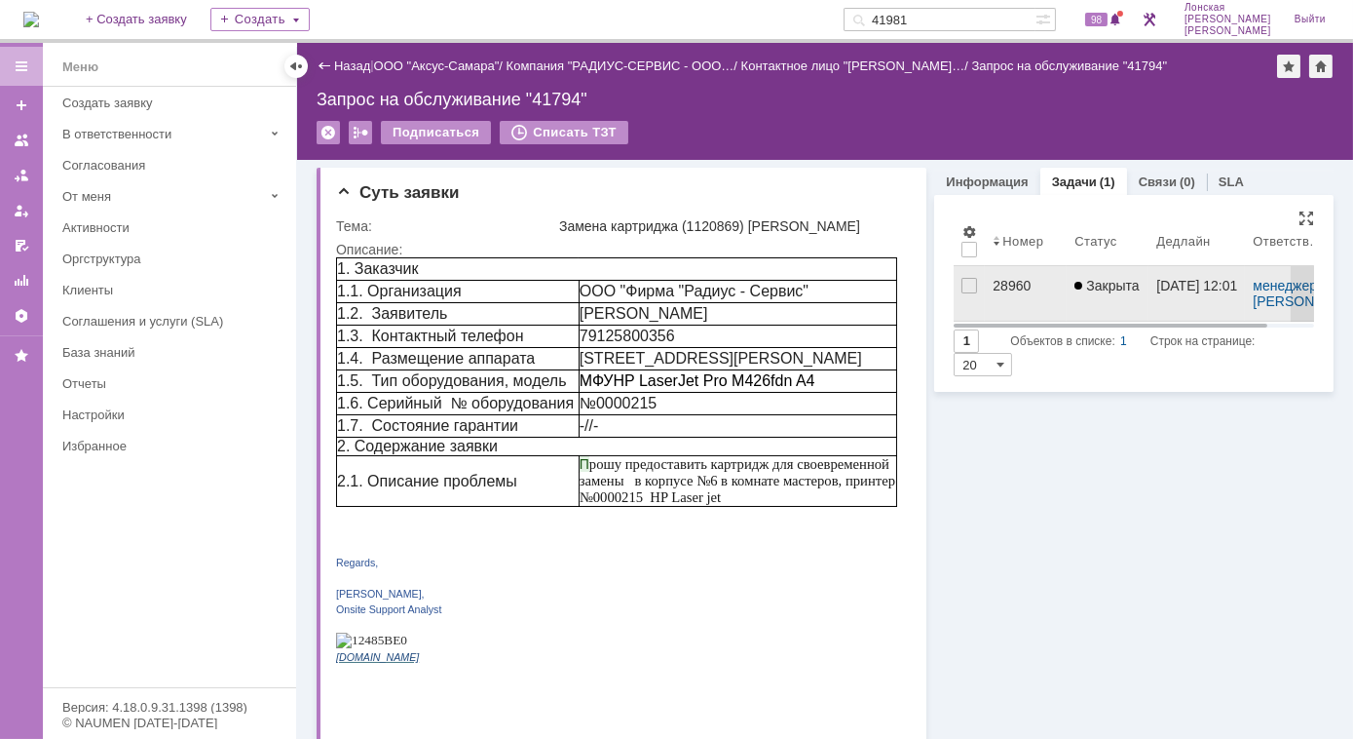
click at [1005, 284] on div "28960" at bounding box center [1026, 286] width 66 height 16
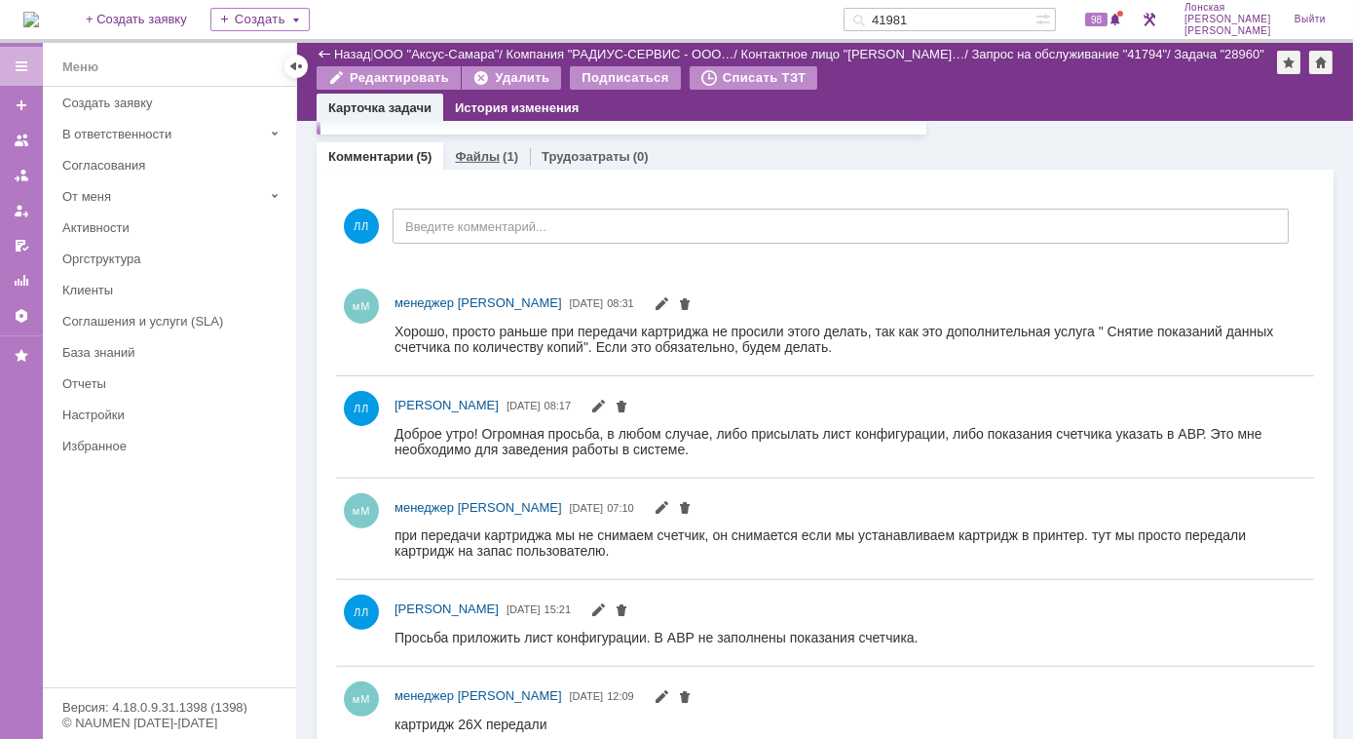
click at [492, 156] on link "Файлы" at bounding box center [477, 156] width 45 height 15
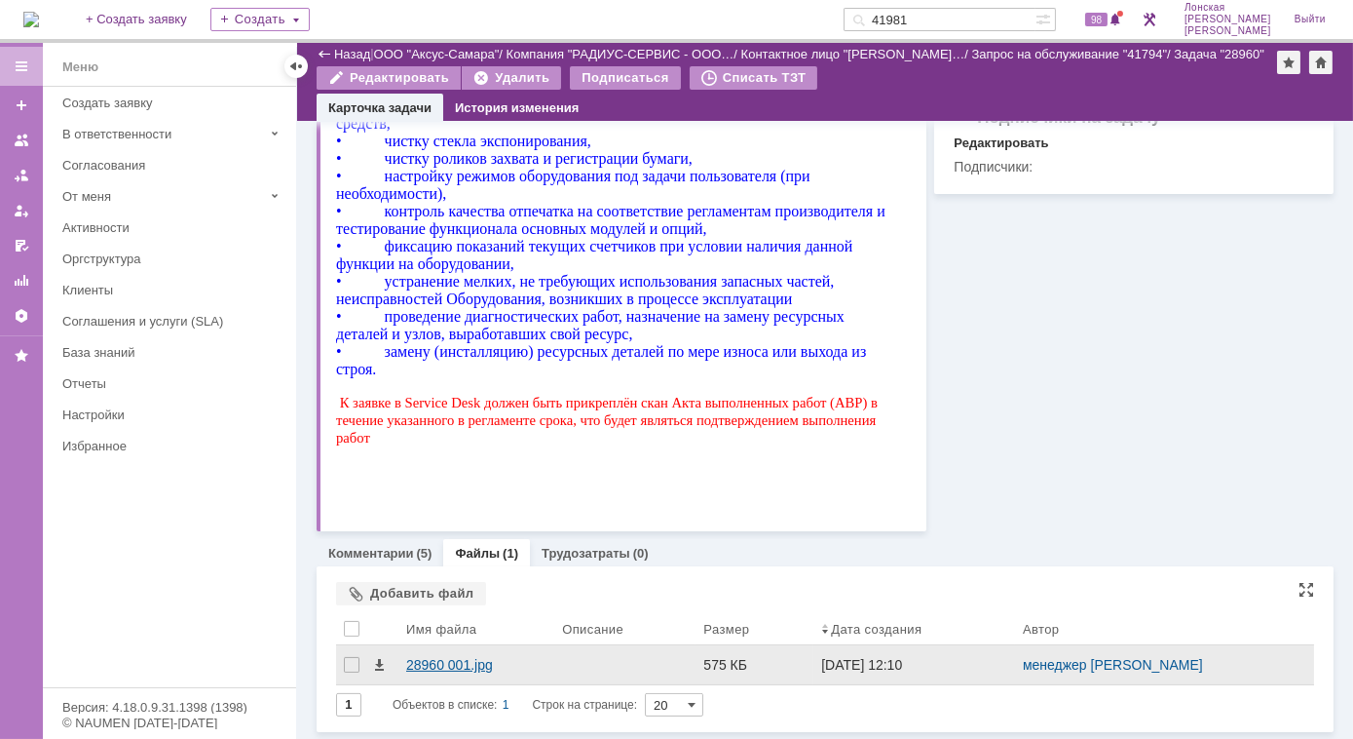
click at [434, 667] on div "28960 001.jpg" at bounding box center [476, 665] width 140 height 16
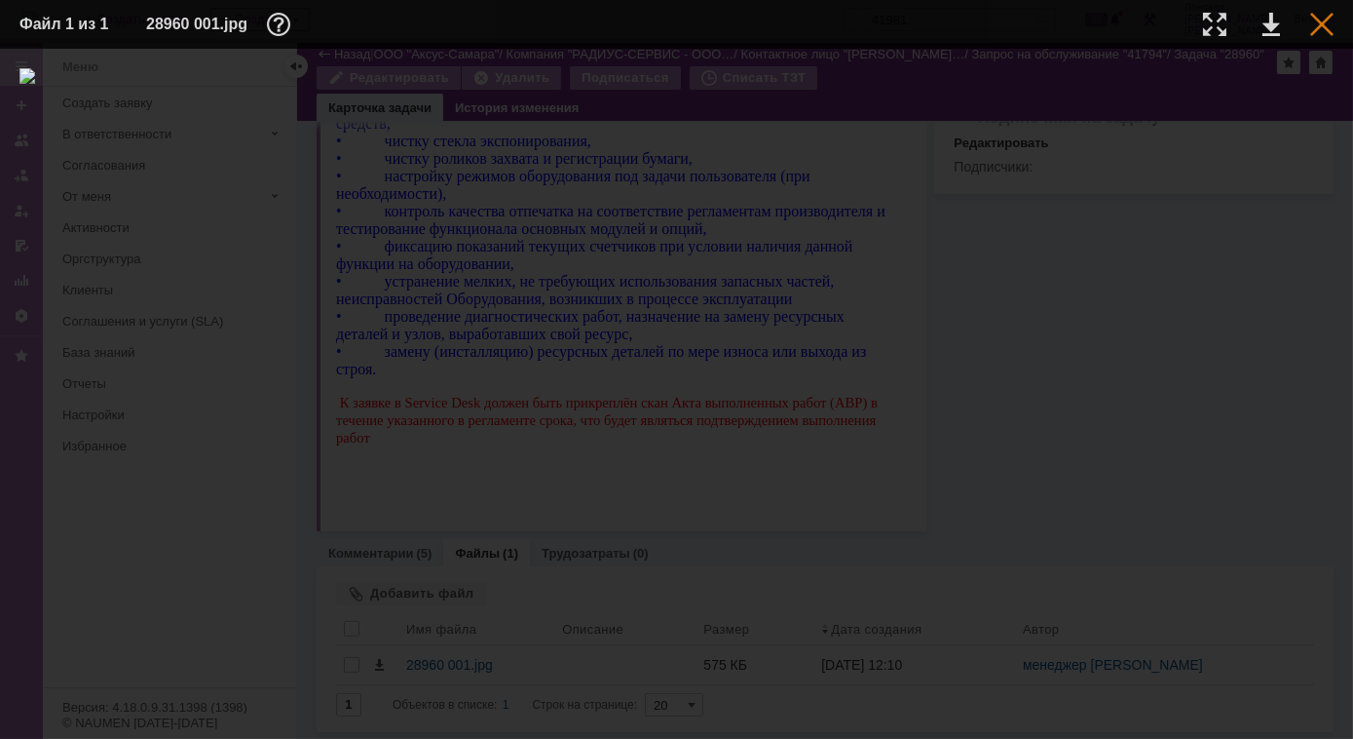
click at [1317, 22] on div at bounding box center [1322, 24] width 23 height 23
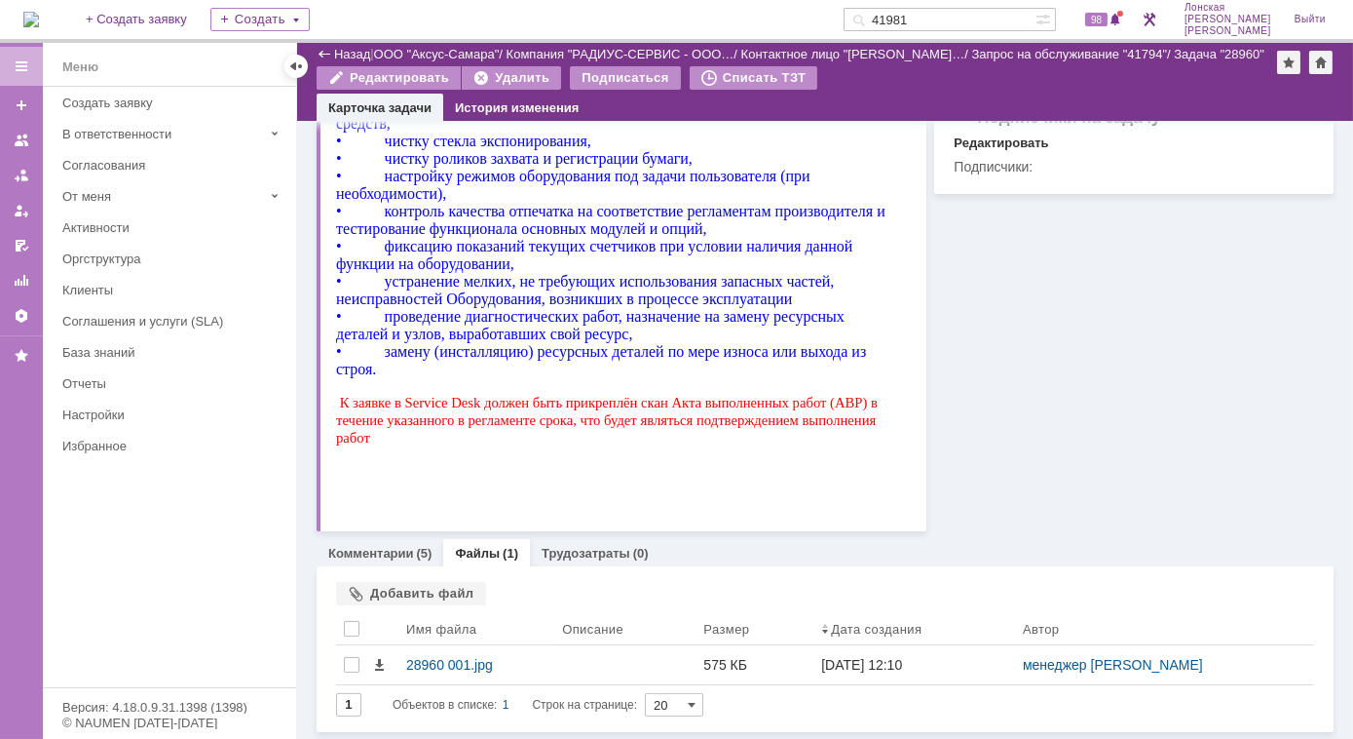
click at [39, 12] on img at bounding box center [31, 20] width 16 height 16
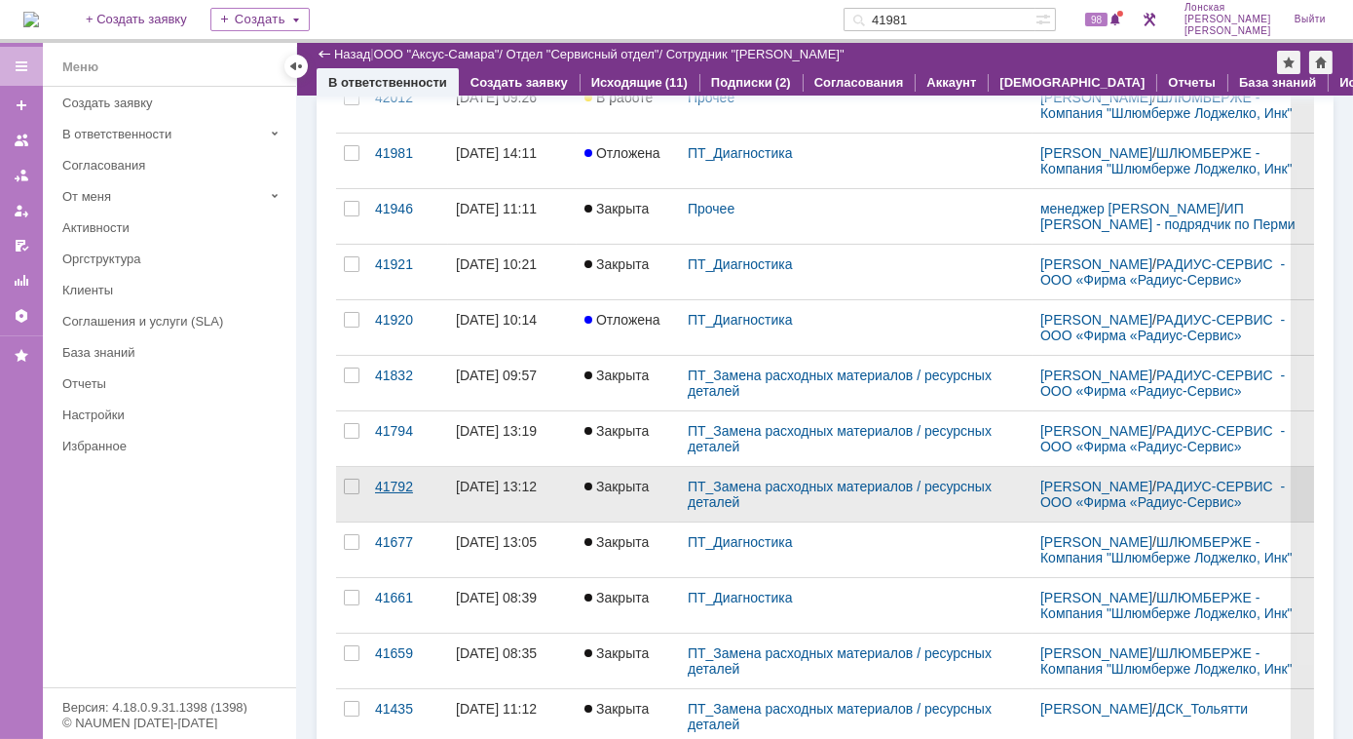
click at [400, 493] on div "41792" at bounding box center [407, 486] width 65 height 16
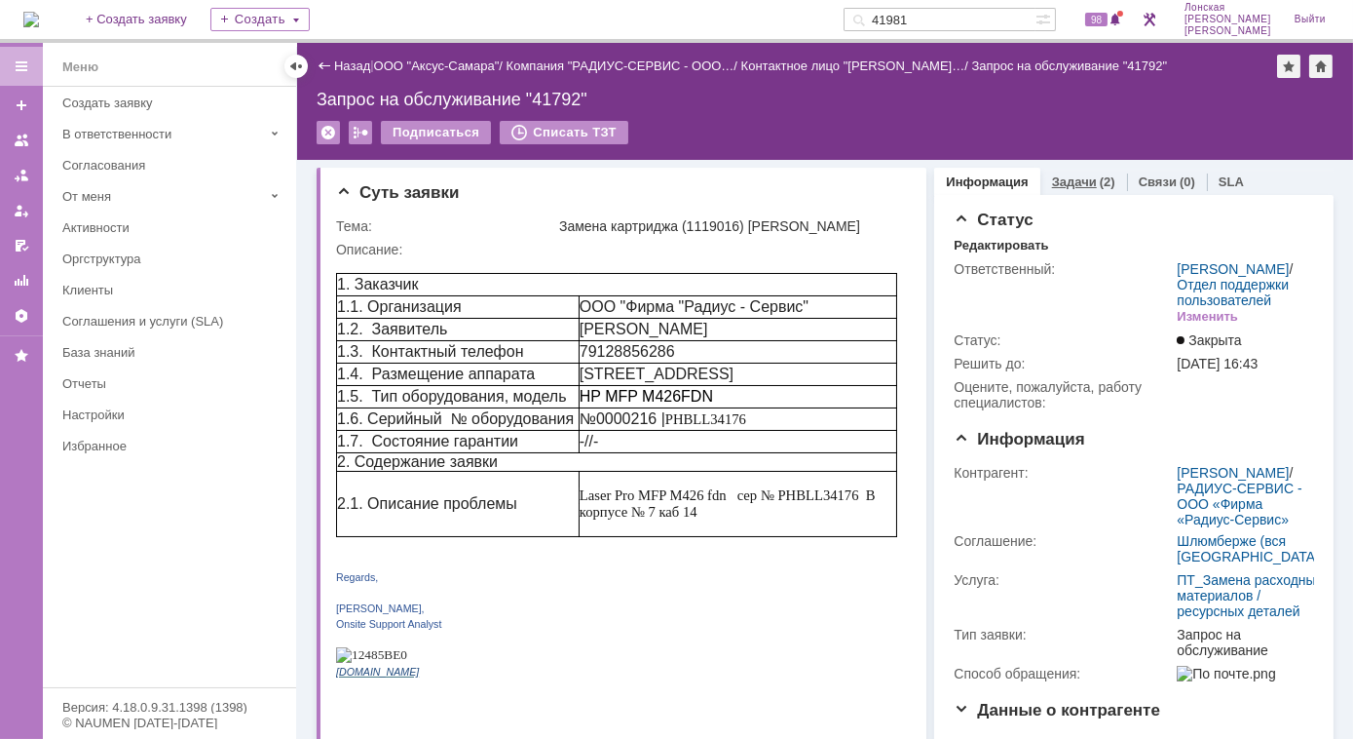
click at [1075, 190] on div "Задачи (2)" at bounding box center [1084, 182] width 87 height 28
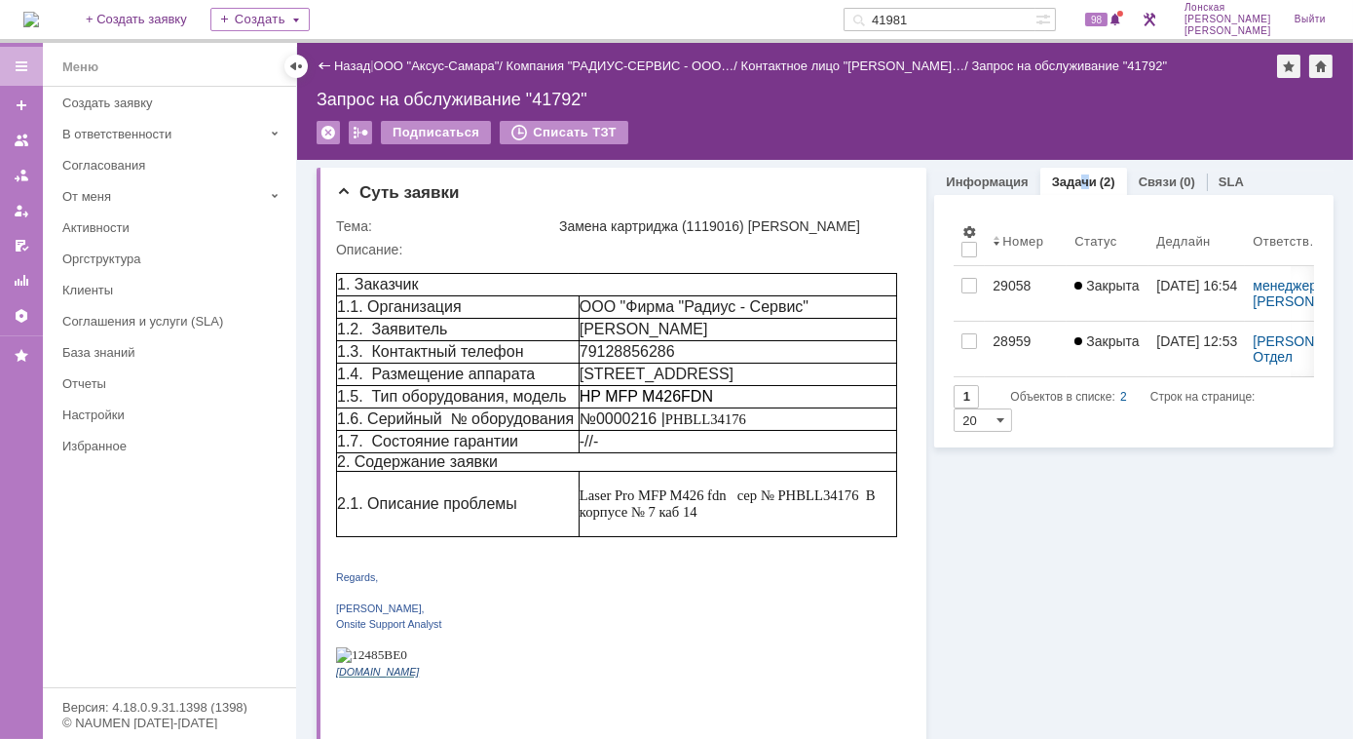
click at [39, 19] on img at bounding box center [31, 20] width 16 height 16
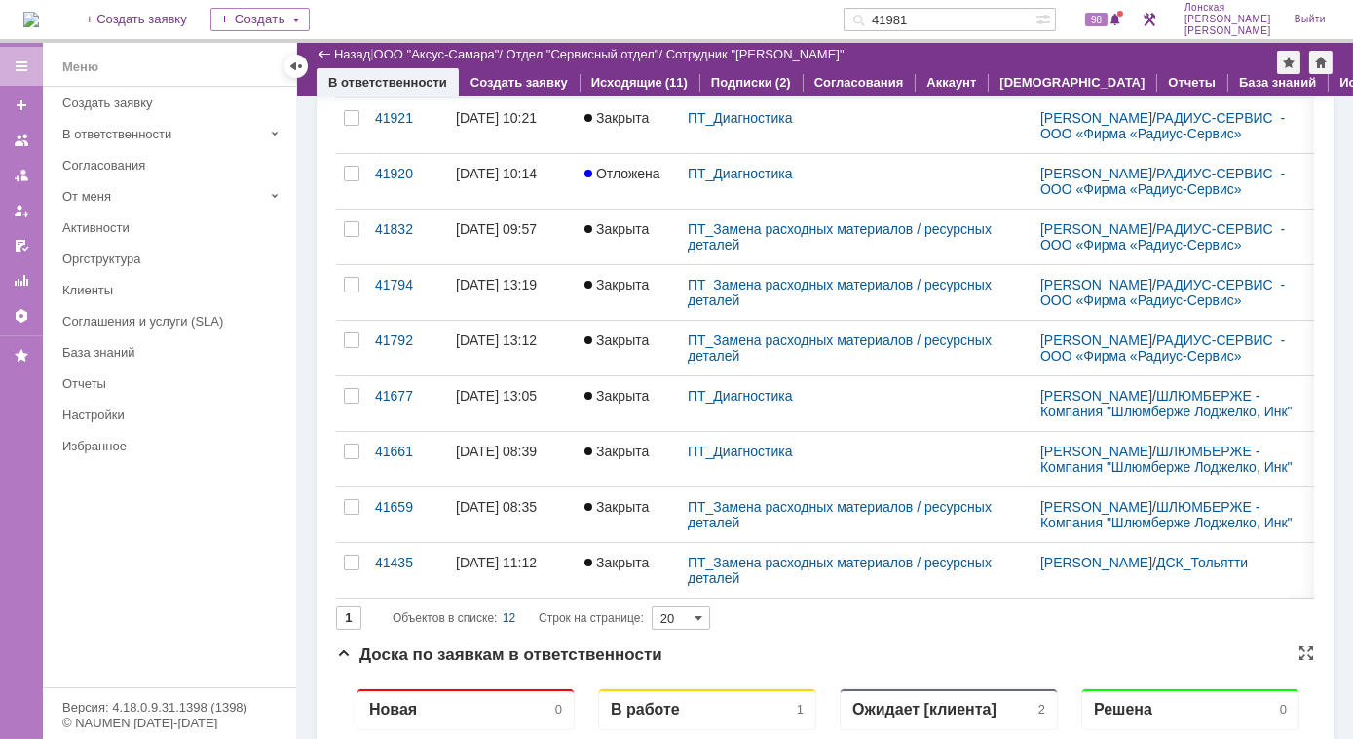
scroll to position [442, 0]
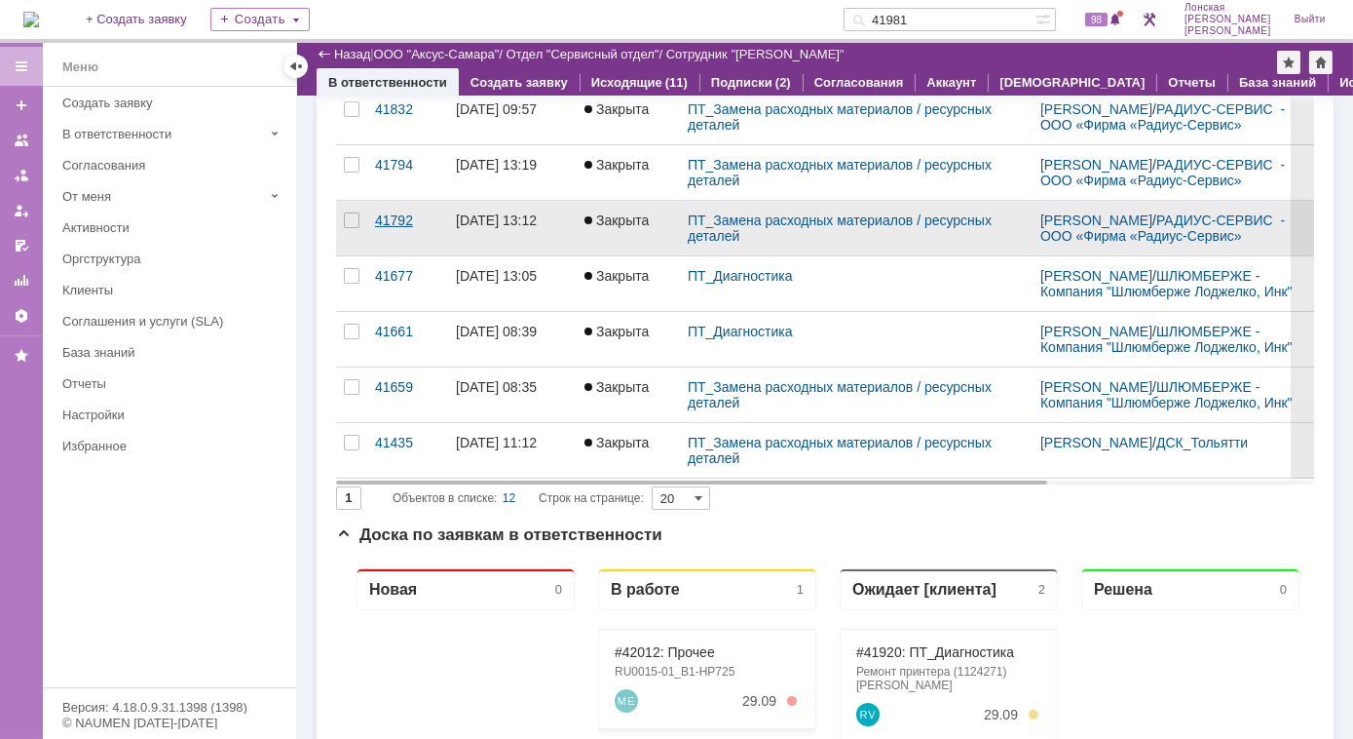
click at [387, 228] on div "41792" at bounding box center [407, 220] width 65 height 16
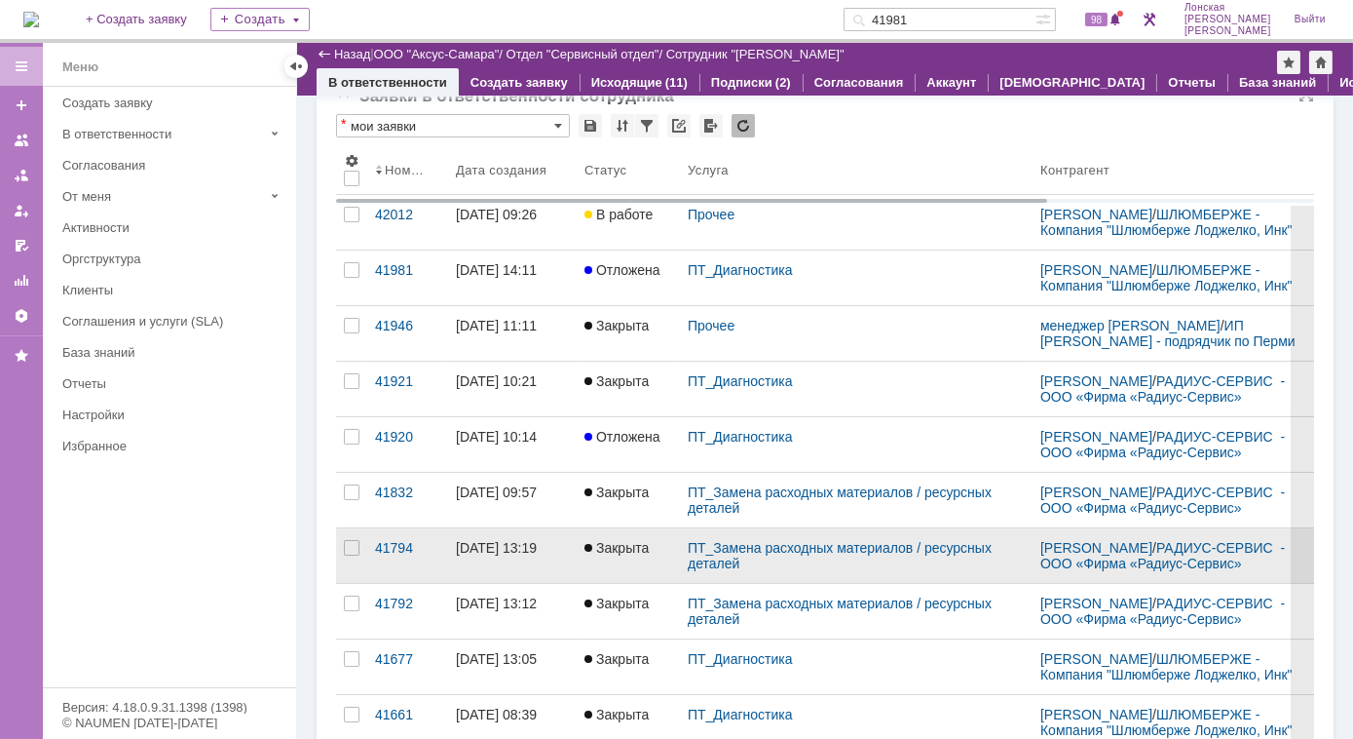
scroll to position [88, 0]
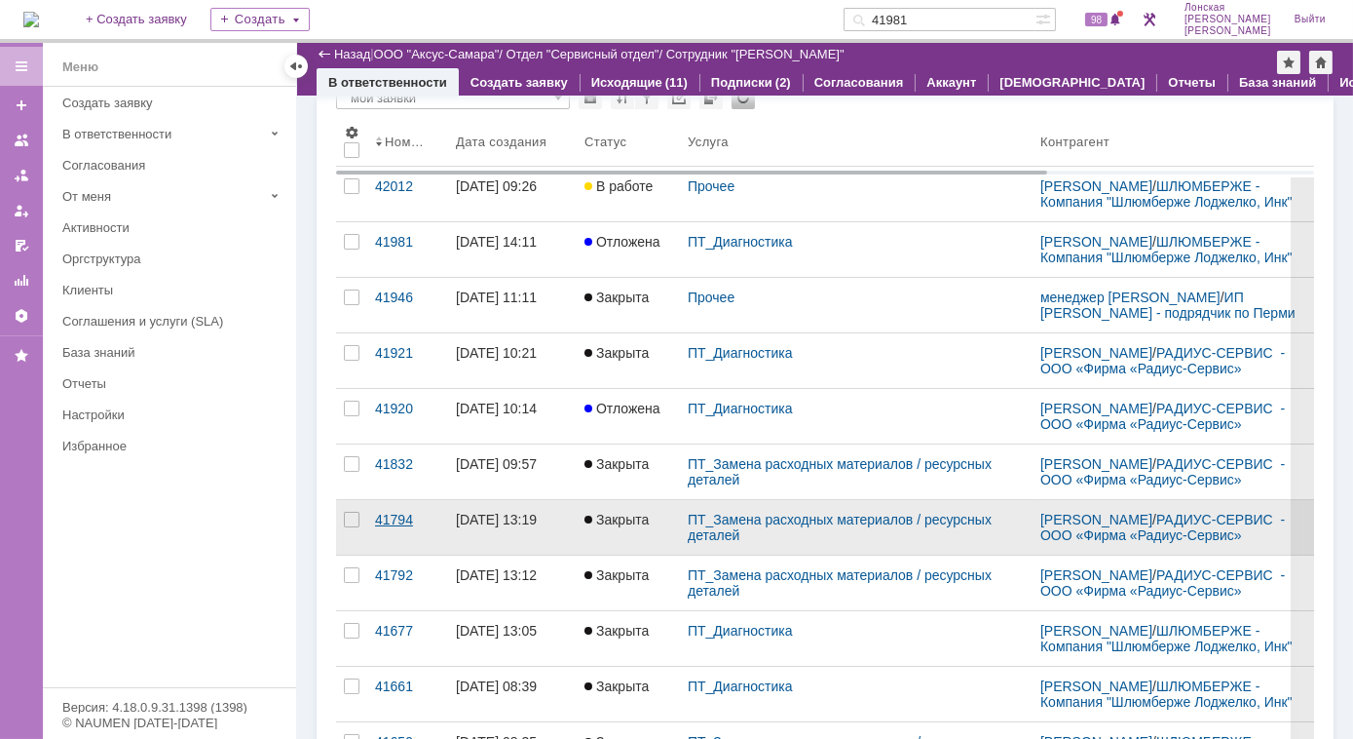
click at [395, 525] on div "41794" at bounding box center [407, 520] width 65 height 16
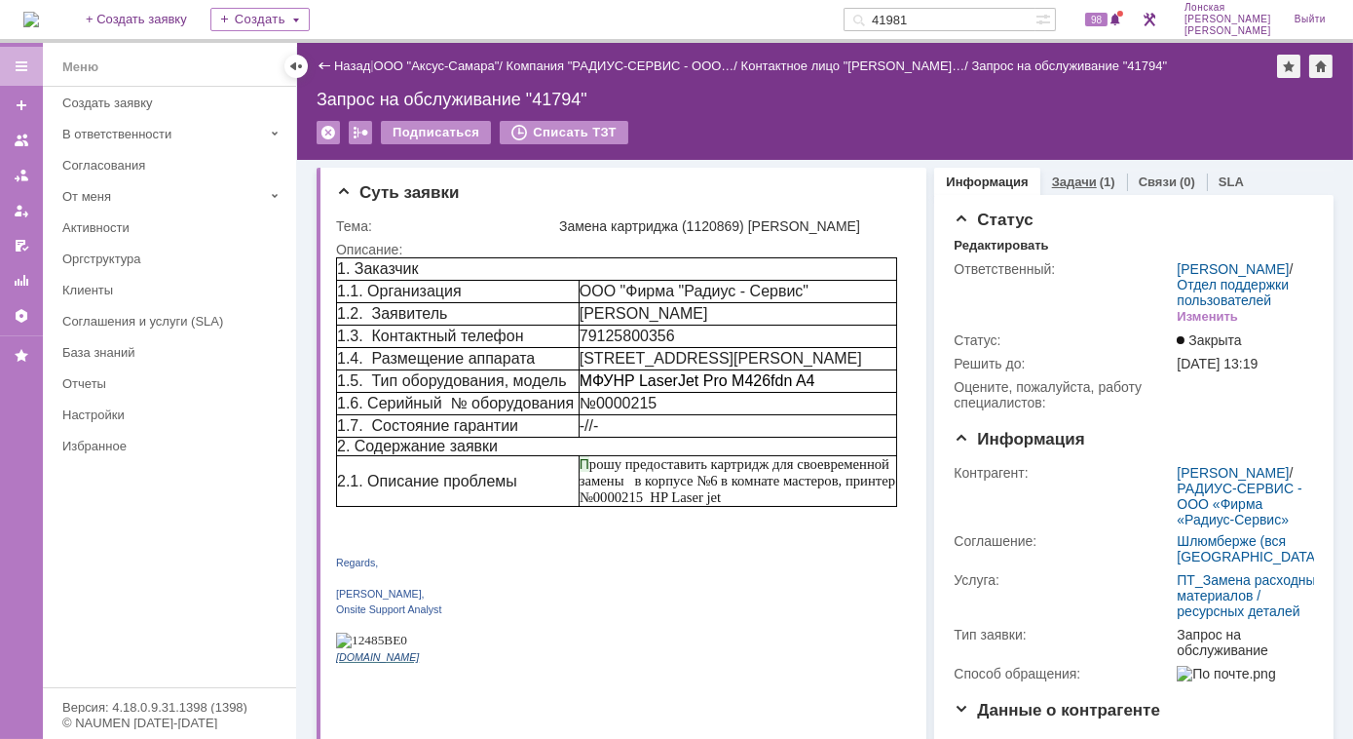
click at [1065, 170] on div "Задачи (1)" at bounding box center [1084, 182] width 87 height 28
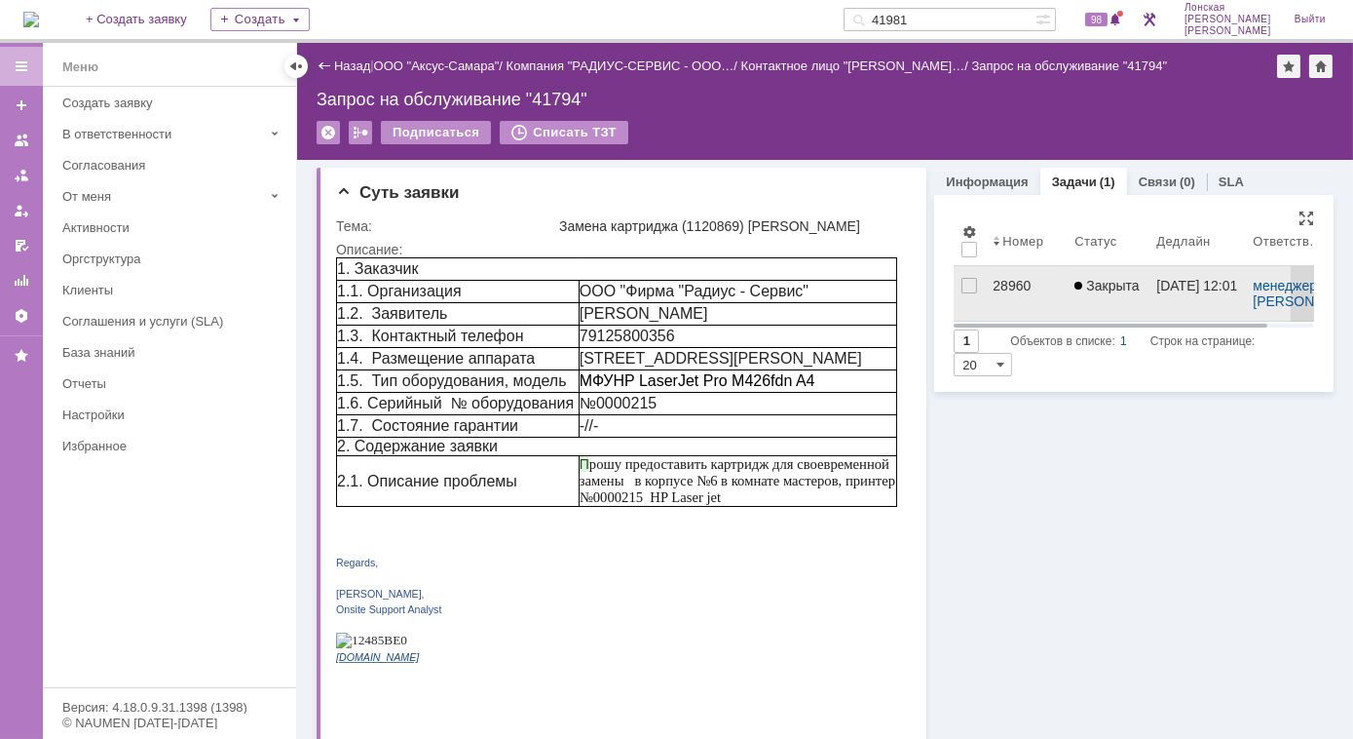
click at [1011, 283] on div "28960" at bounding box center [1026, 286] width 66 height 16
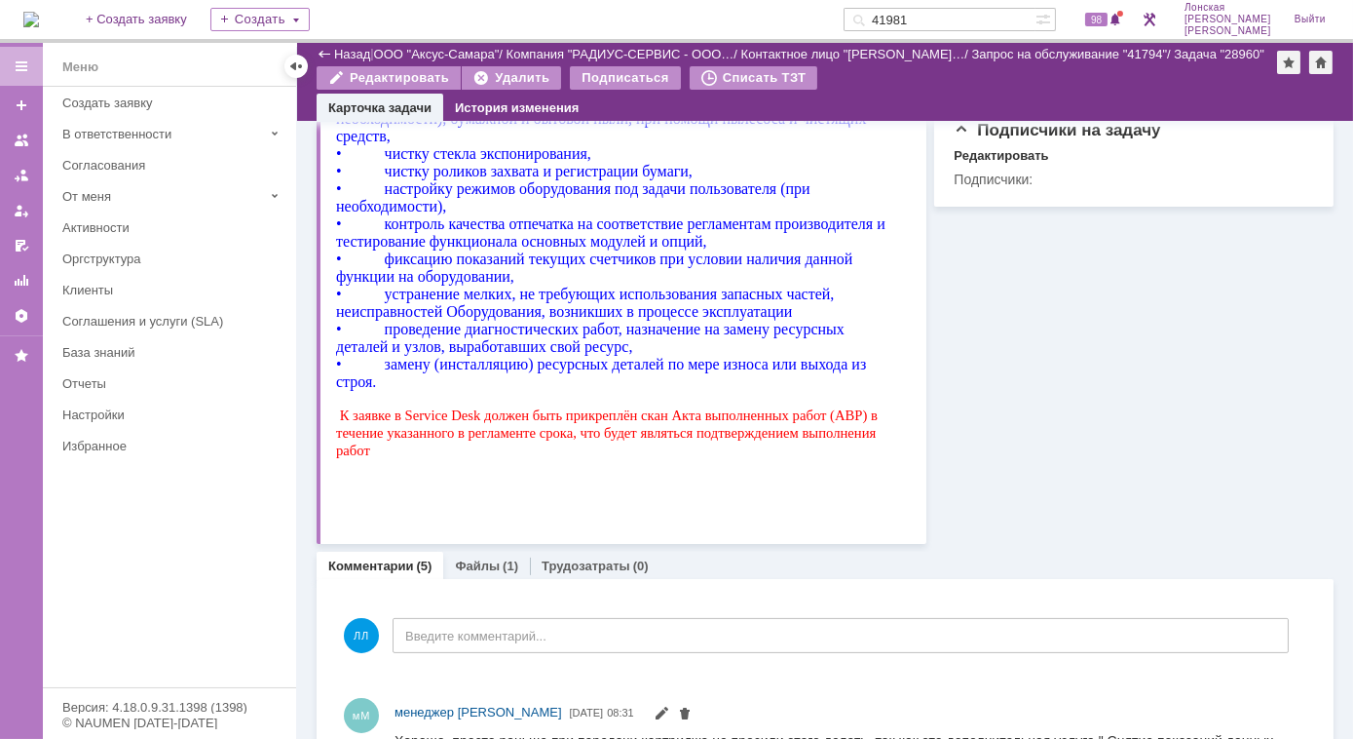
scroll to position [1417, 0]
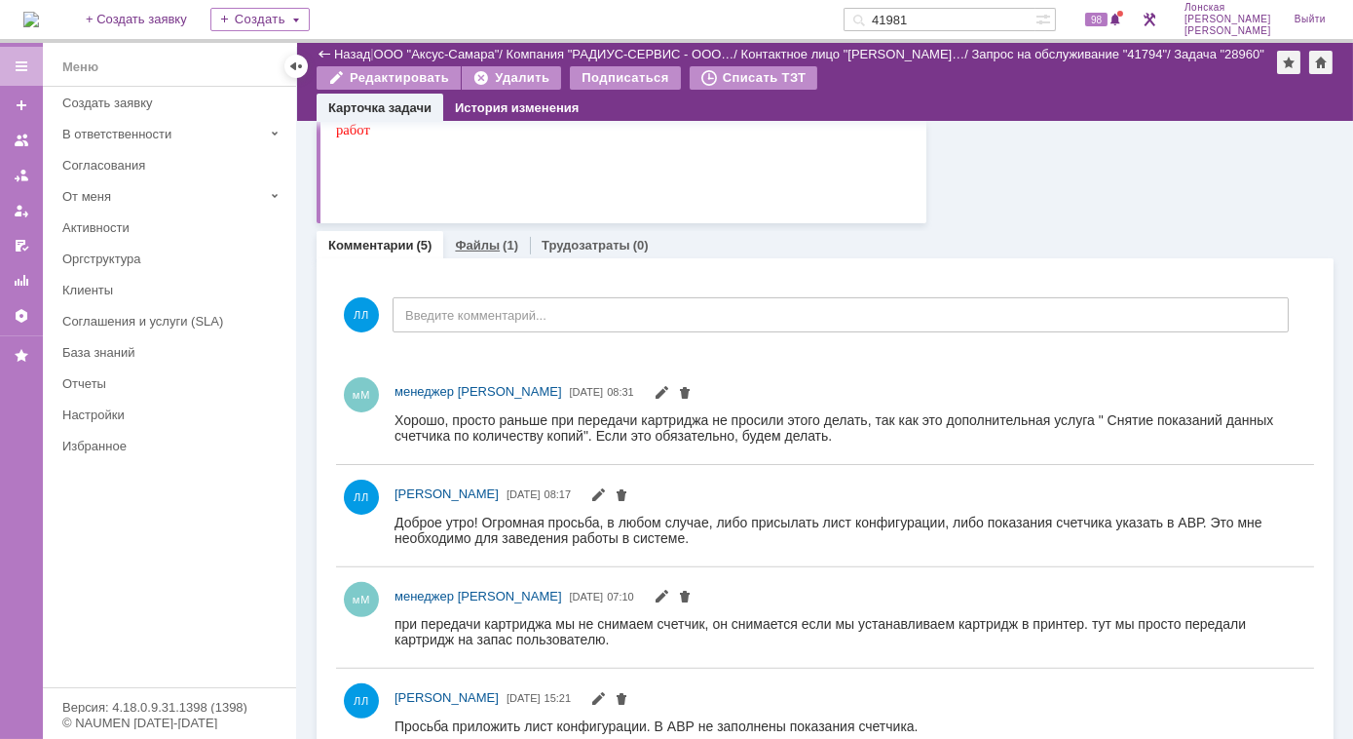
click at [495, 243] on link "Файлы" at bounding box center [477, 245] width 45 height 15
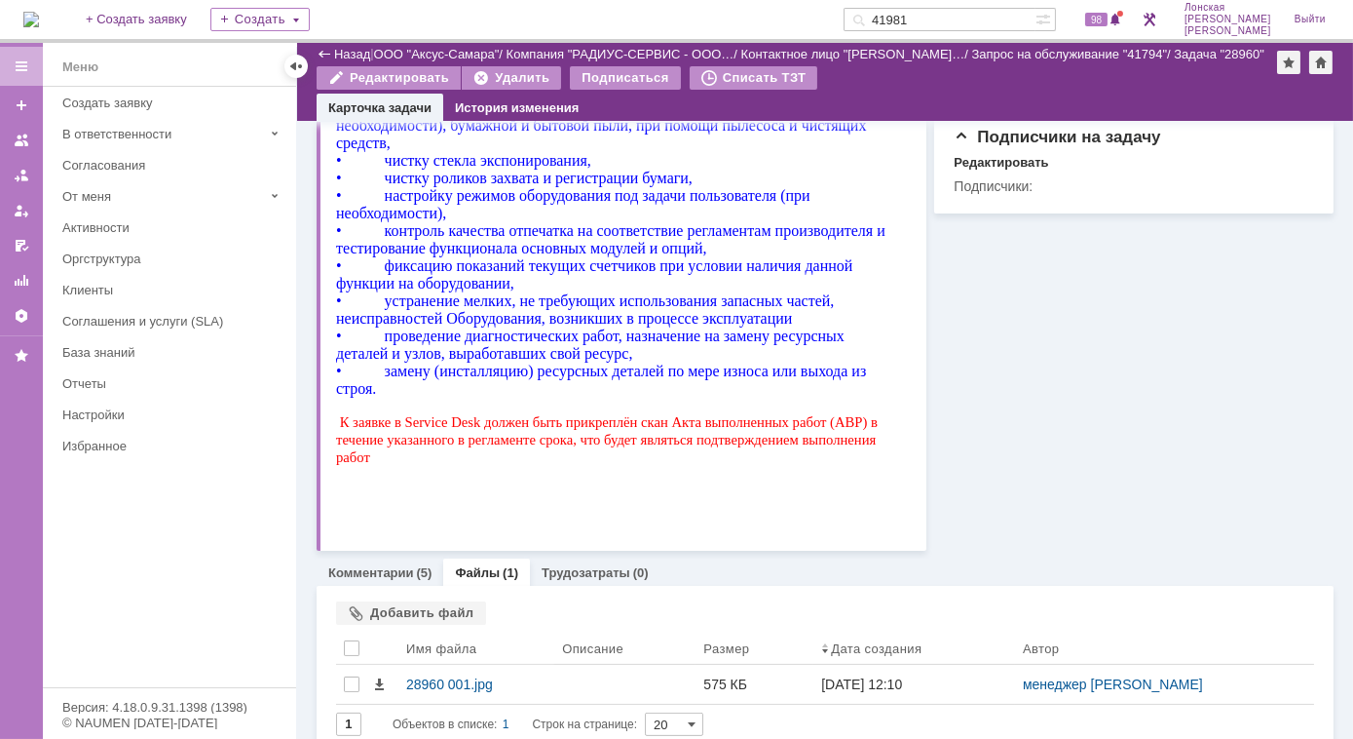
scroll to position [1109, 0]
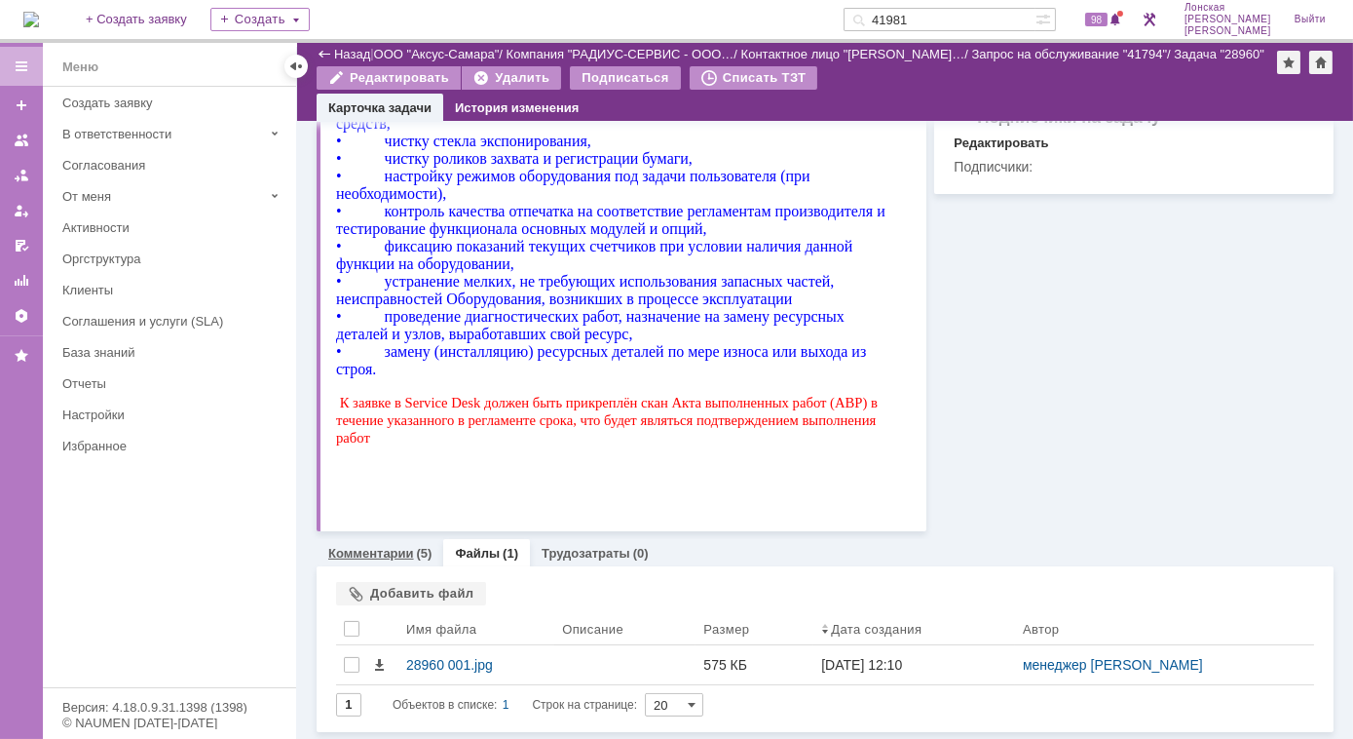
drag, startPoint x: 399, startPoint y: 541, endPoint x: 400, endPoint y: 551, distance: 9.8
click at [399, 542] on div "Комментарии (5)" at bounding box center [380, 553] width 127 height 28
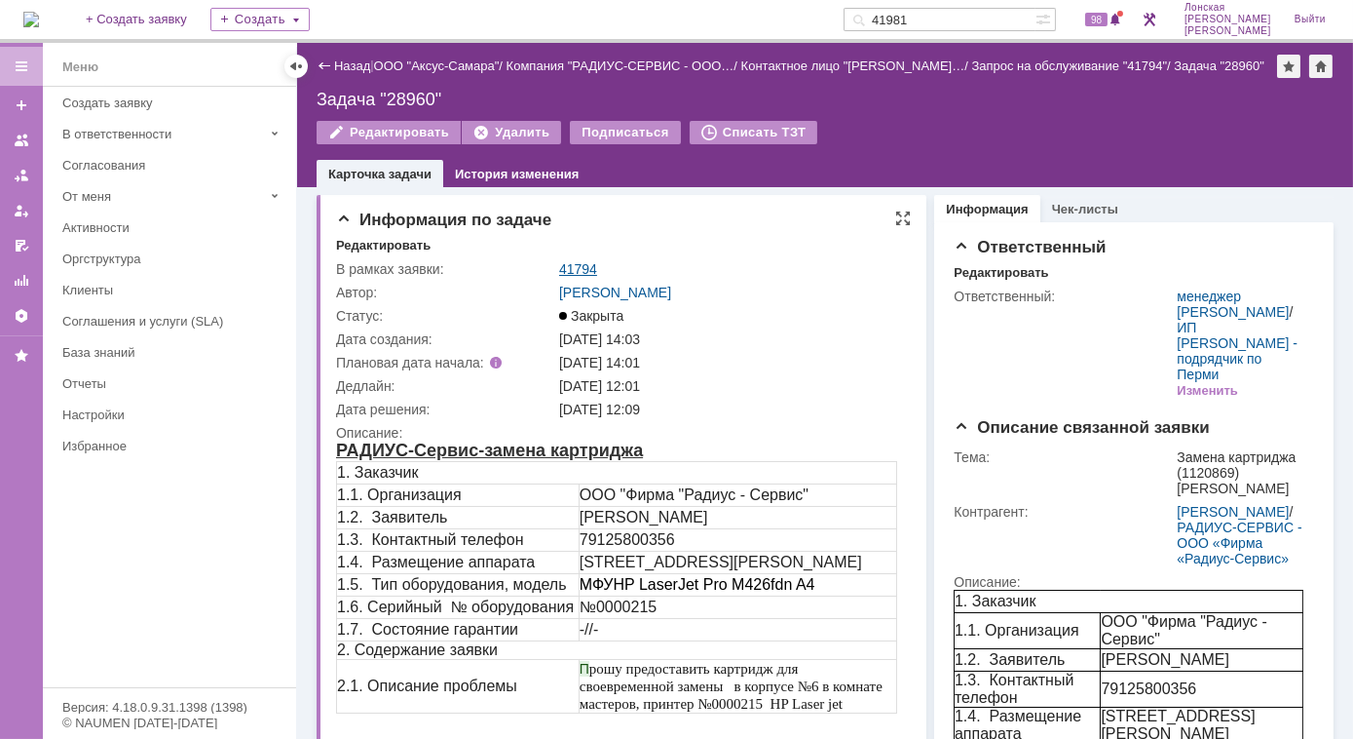
click at [581, 264] on link "41794" at bounding box center [578, 269] width 38 height 16
click at [39, 18] on img at bounding box center [31, 20] width 16 height 16
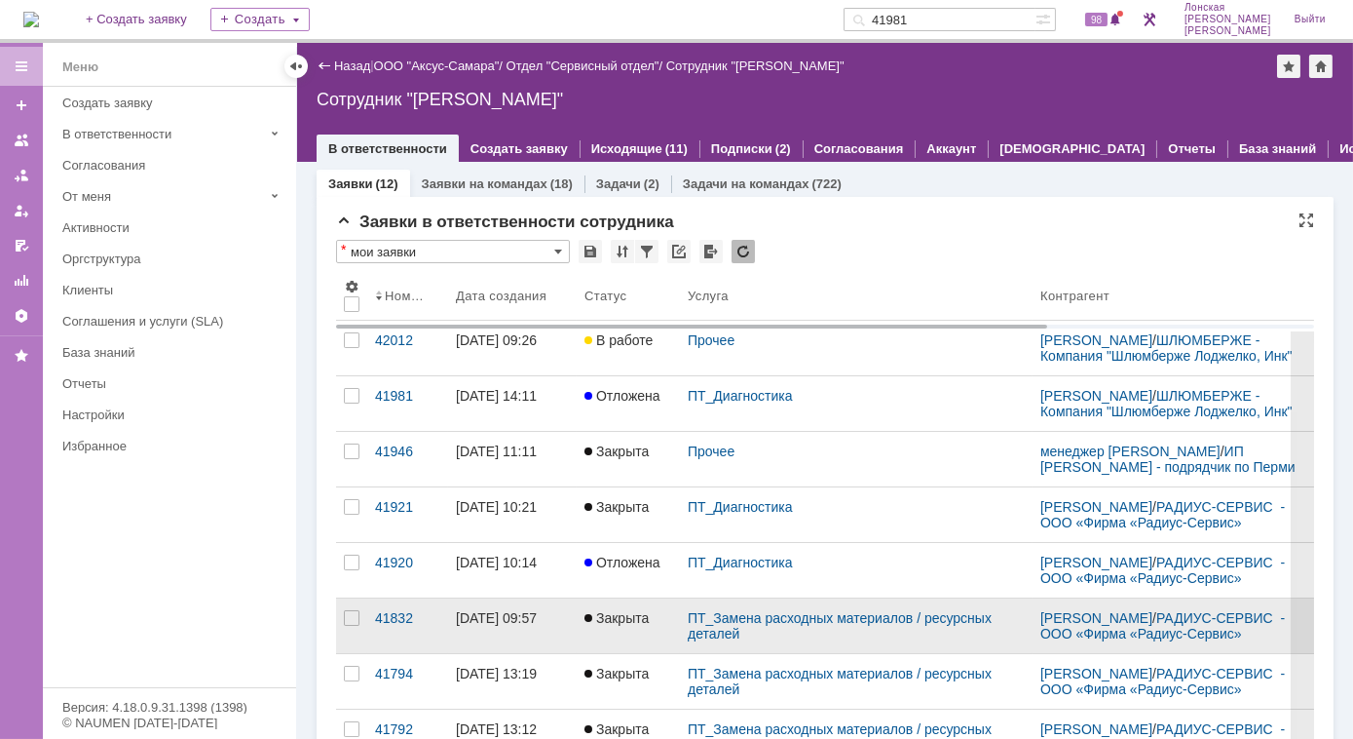
click at [509, 626] on div "[DATE] 09:57" at bounding box center [496, 618] width 81 height 16
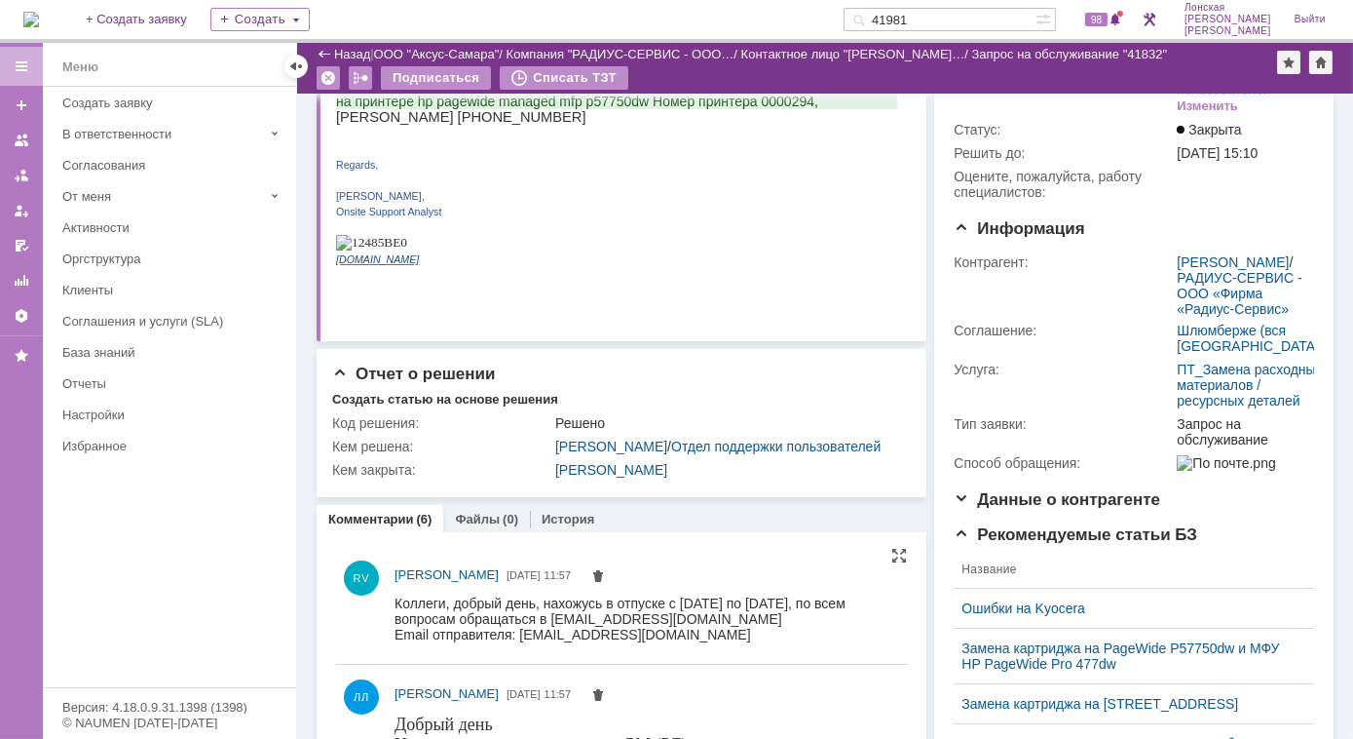
scroll to position [88, 0]
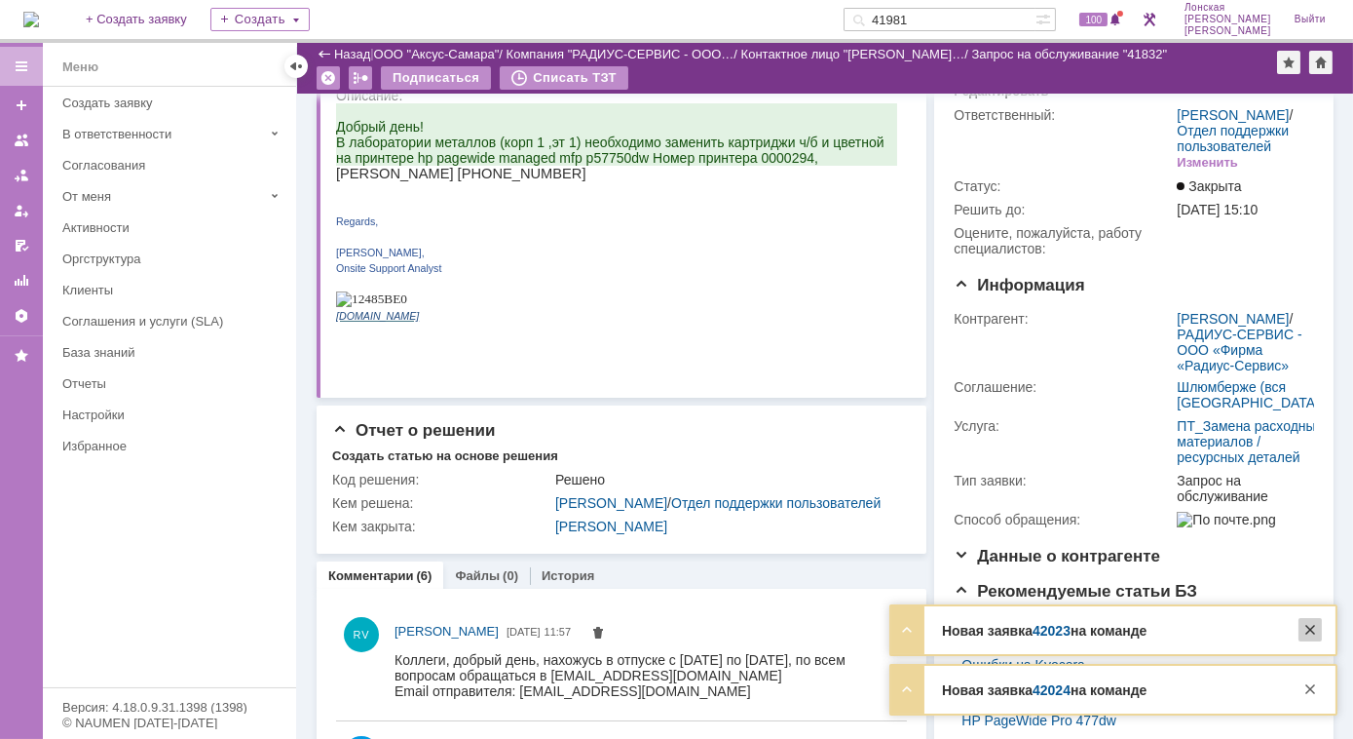
click at [1308, 627] on div at bounding box center [1310, 629] width 23 height 23
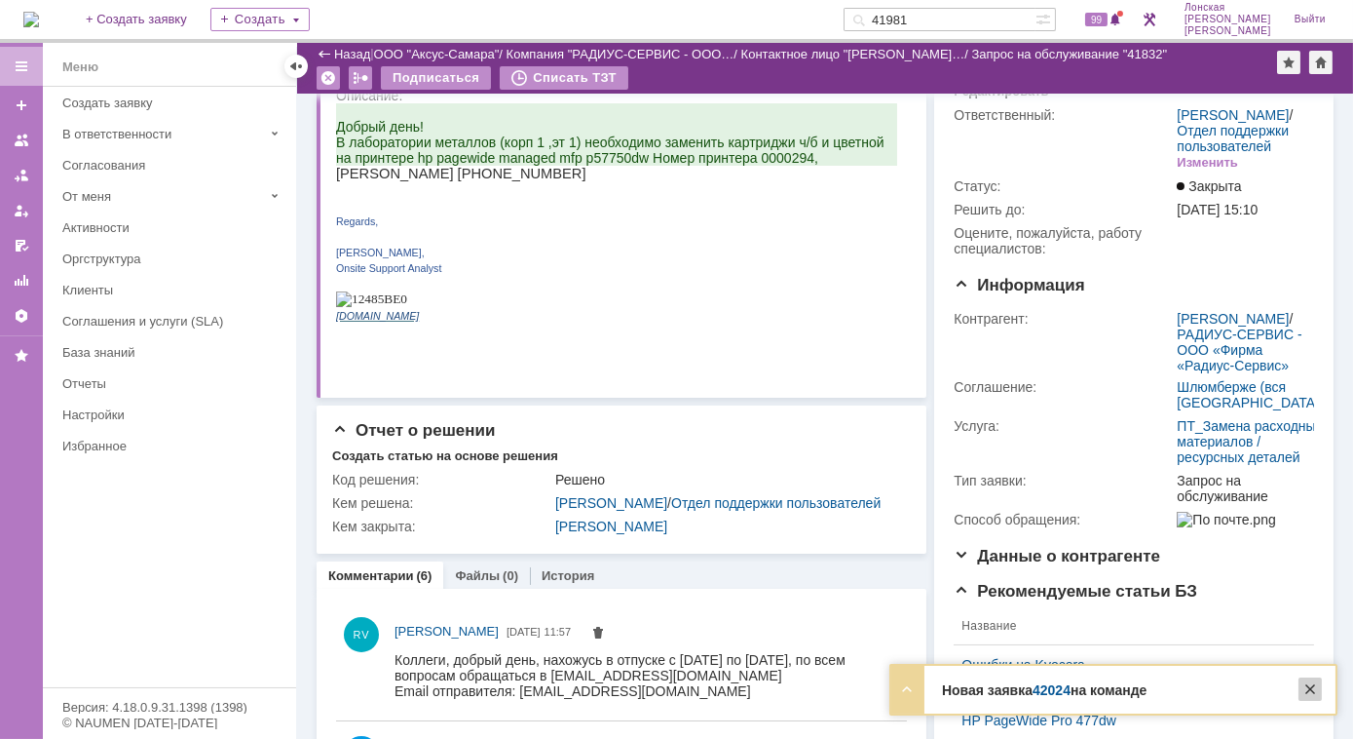
click at [1314, 692] on div at bounding box center [1310, 688] width 23 height 23
